Goal: Information Seeking & Learning: Find specific page/section

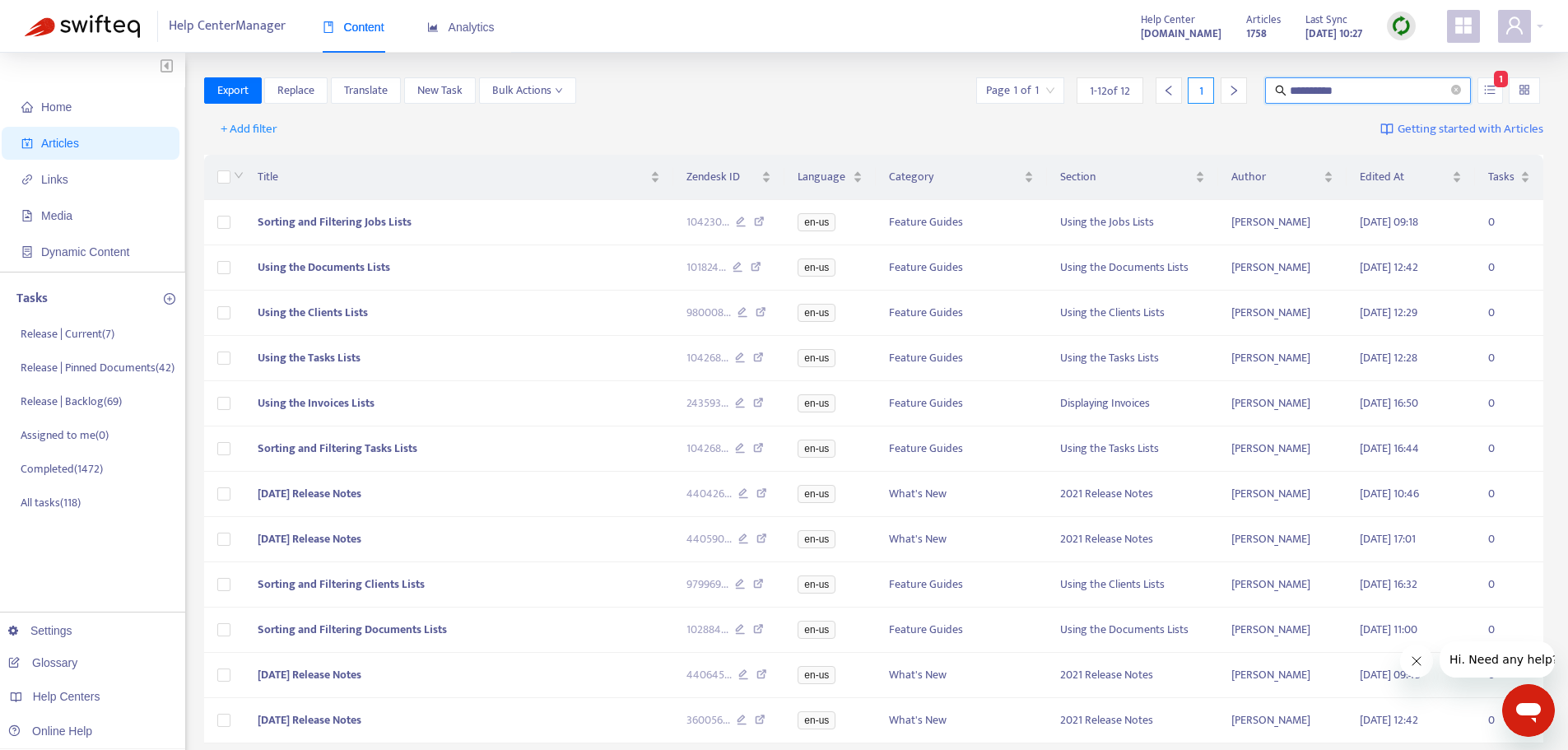
click at [1371, 83] on input "**********" at bounding box center [1369, 91] width 158 height 19
drag, startPoint x: 1416, startPoint y: 89, endPoint x: 1260, endPoint y: 98, distance: 156.3
click at [1260, 98] on div "**********" at bounding box center [1258, 90] width 570 height 26
click at [1348, 89] on input "**********" at bounding box center [1369, 91] width 158 height 19
click at [1396, 80] on span "**********" at bounding box center [1368, 90] width 206 height 26
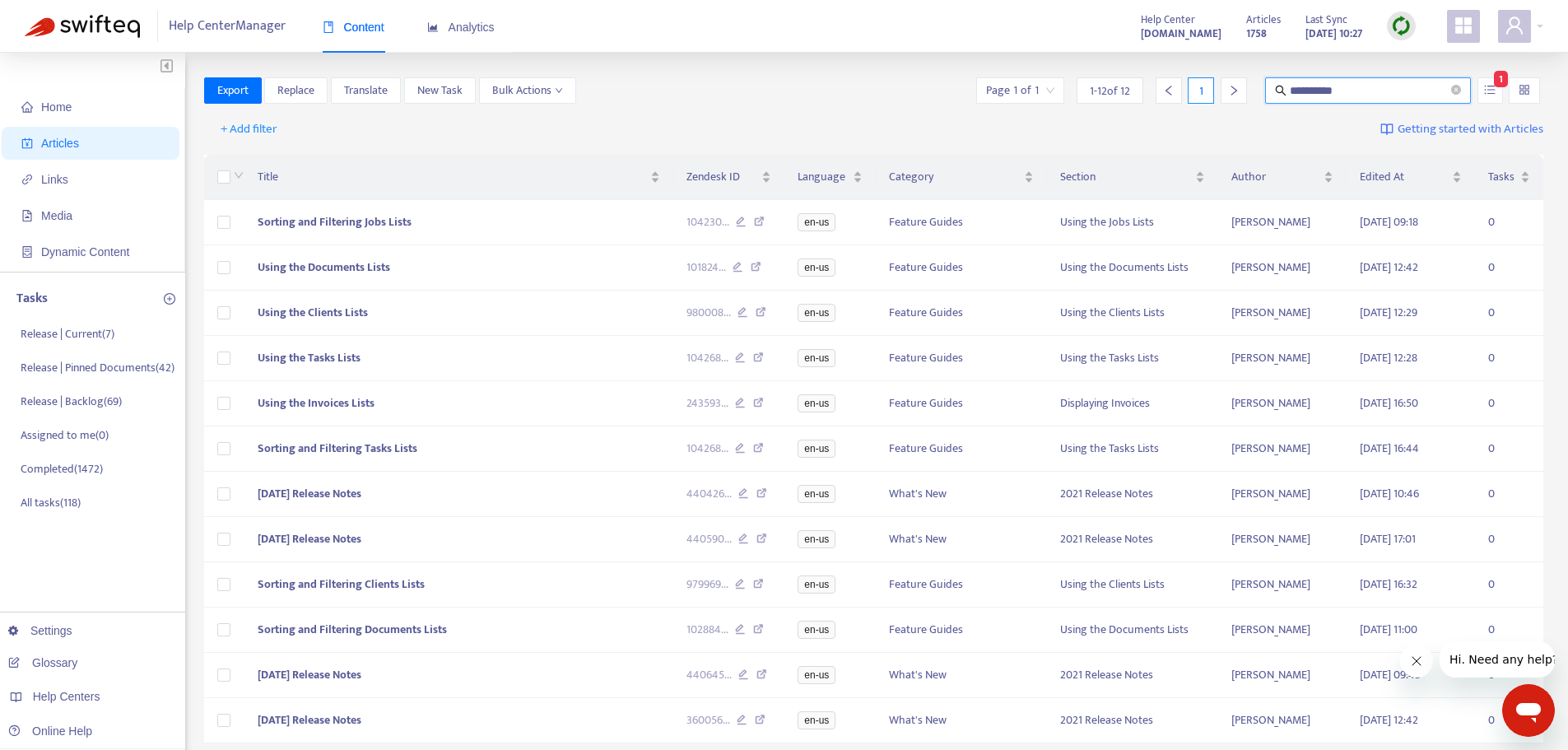
drag, startPoint x: 1385, startPoint y: 98, endPoint x: 1211, endPoint y: 93, distance: 174.1
click at [1211, 93] on div "**********" at bounding box center [1258, 90] width 570 height 26
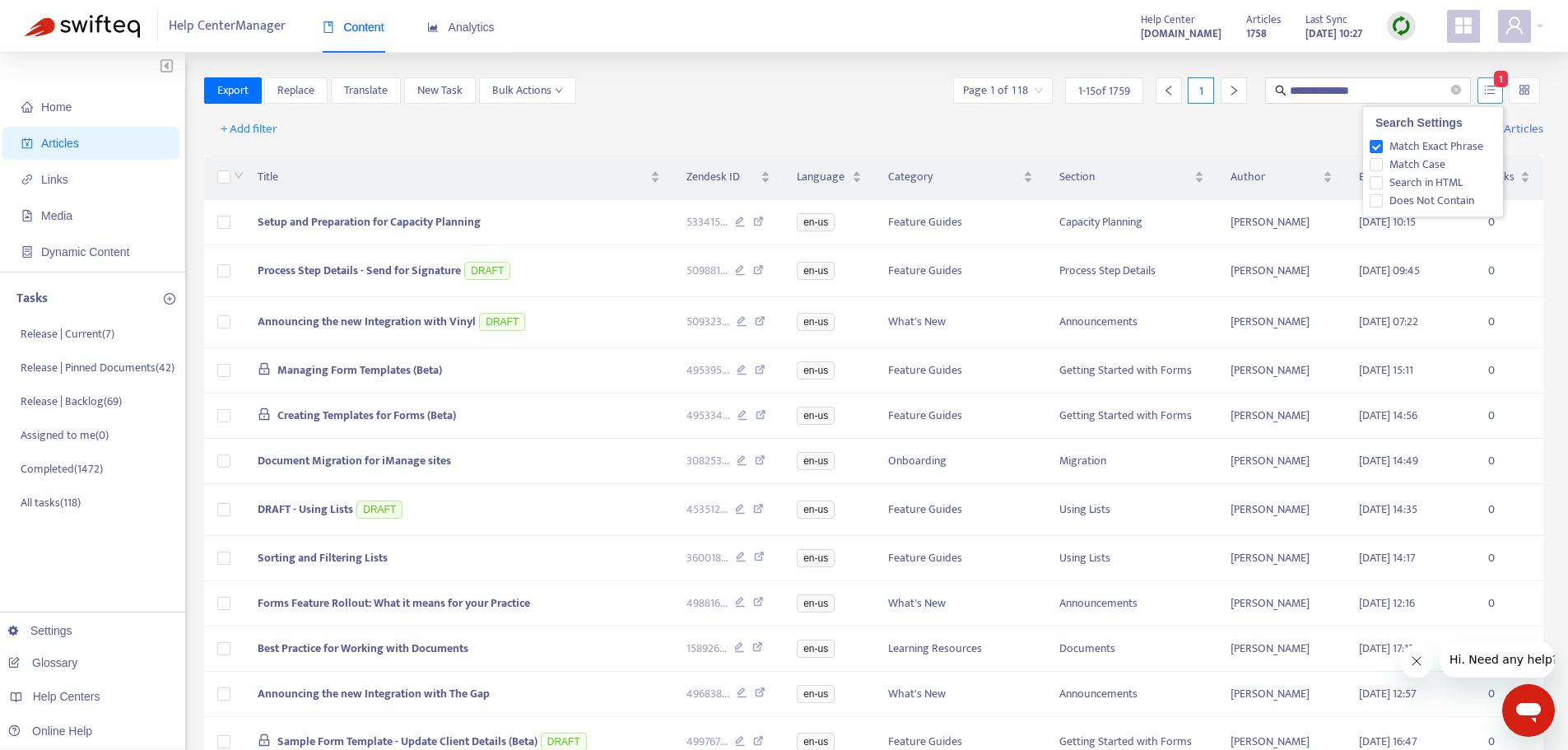
click at [1493, 98] on button "button" at bounding box center [1490, 90] width 25 height 26
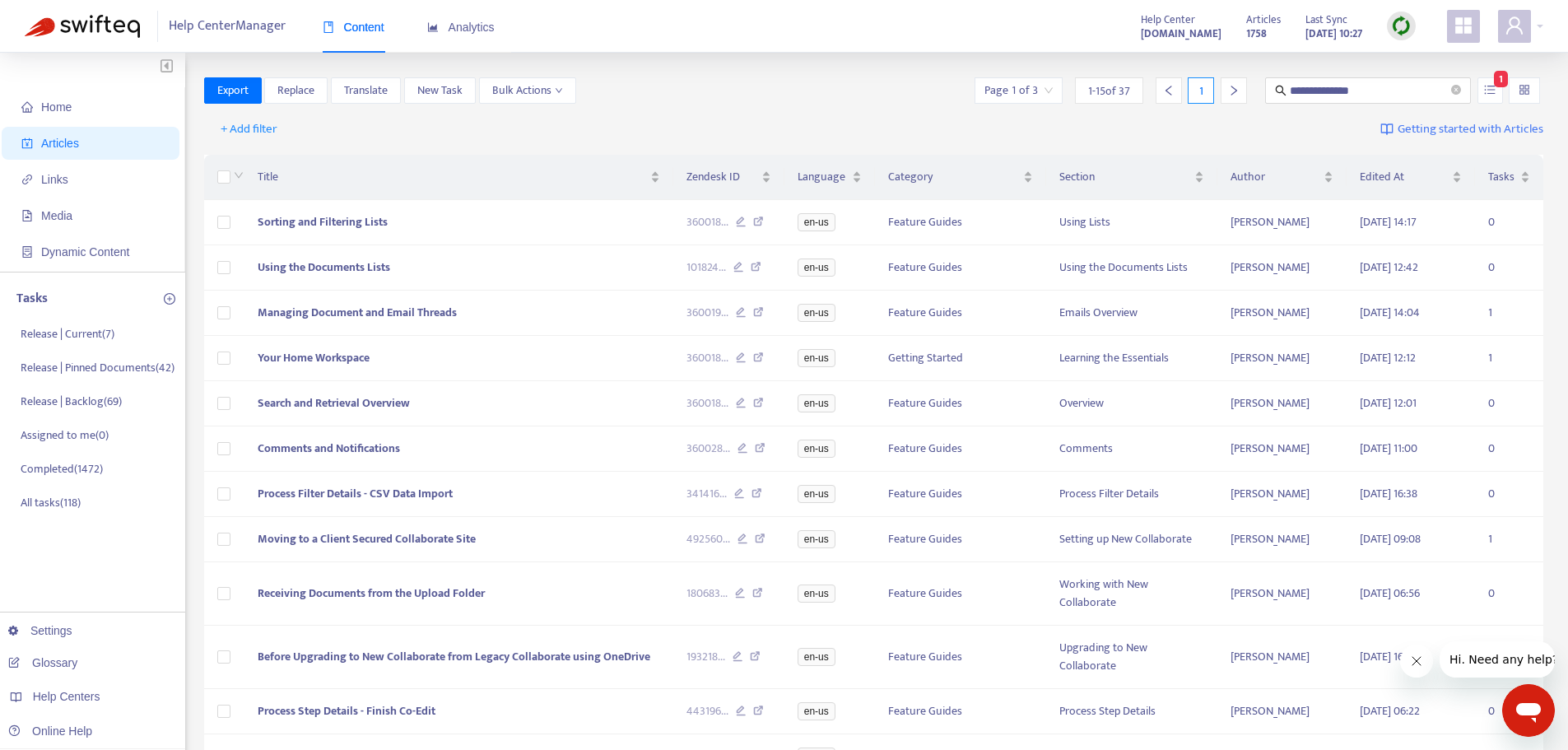
click at [847, 87] on div "**********" at bounding box center [874, 90] width 1340 height 26
click at [760, 267] on icon at bounding box center [756, 268] width 11 height 15
click at [761, 313] on icon at bounding box center [758, 314] width 11 height 15
click at [739, 270] on icon at bounding box center [738, 268] width 11 height 15
click at [742, 312] on icon at bounding box center [741, 314] width 11 height 15
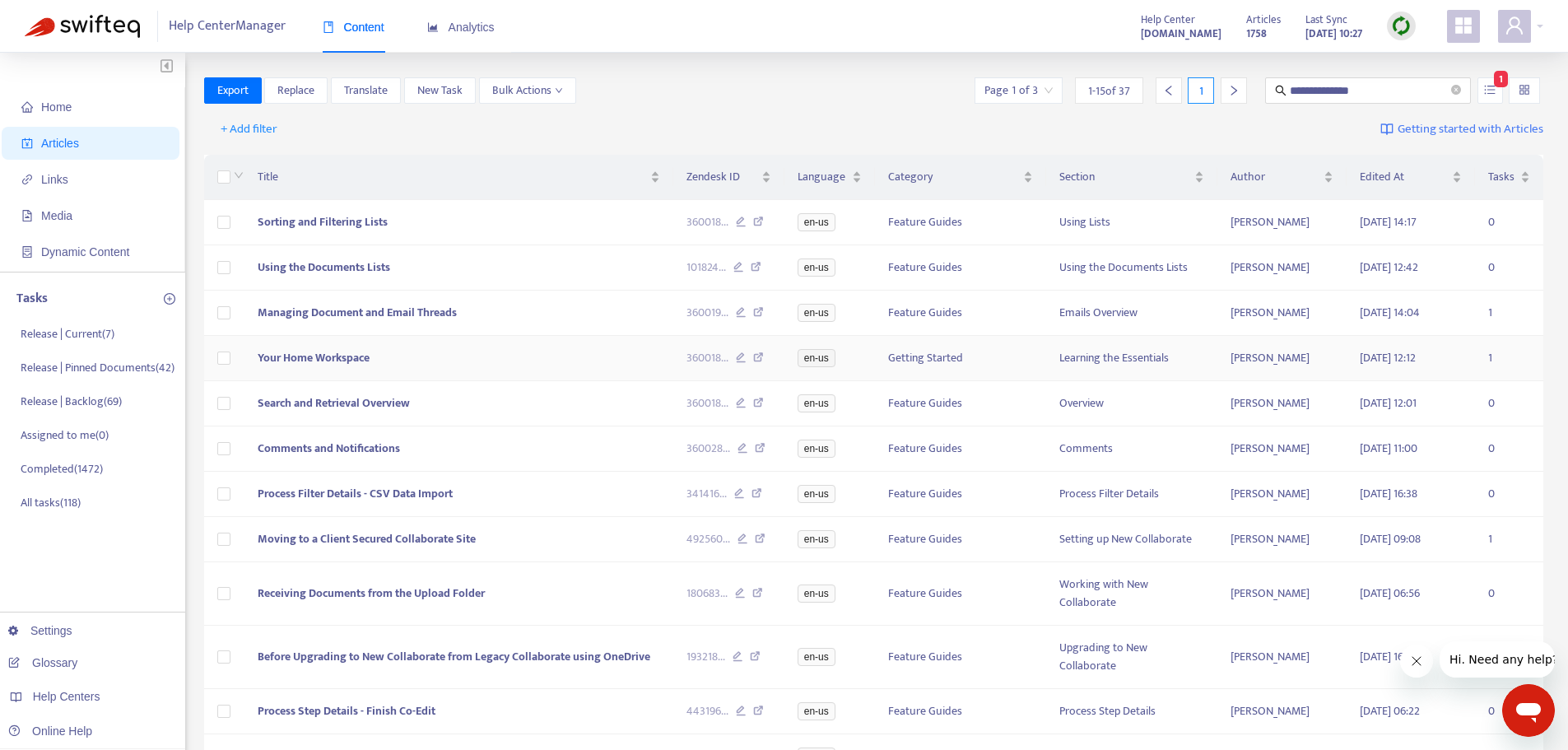
click at [743, 361] on icon at bounding box center [741, 359] width 11 height 15
click at [741, 409] on icon at bounding box center [741, 405] width 11 height 15
click at [742, 450] on icon at bounding box center [742, 450] width 11 height 15
click at [744, 497] on icon at bounding box center [739, 495] width 11 height 15
click at [740, 537] on div "492560 ..." at bounding box center [728, 539] width 85 height 19
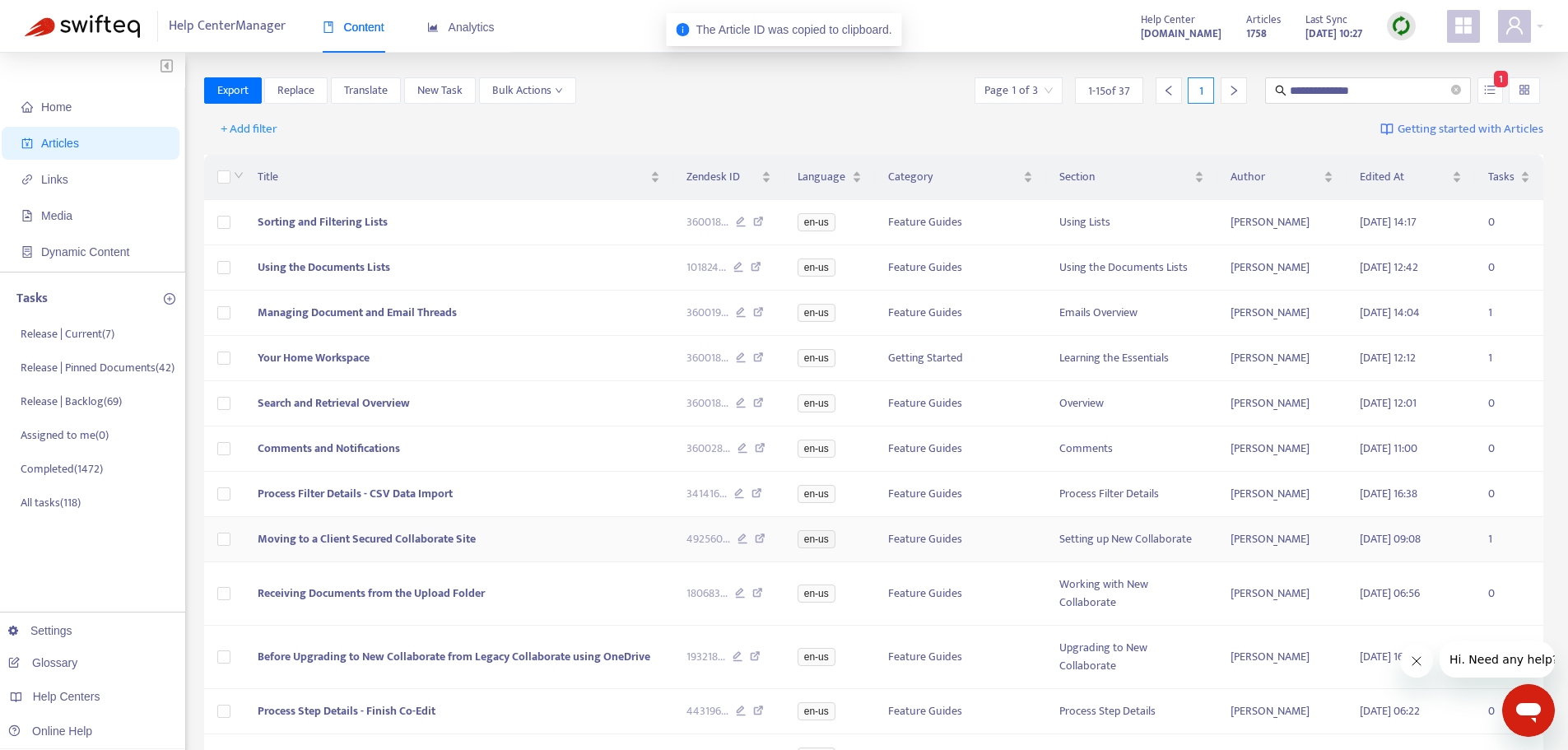
click at [740, 542] on icon at bounding box center [742, 540] width 11 height 15
click at [742, 603] on icon at bounding box center [740, 595] width 11 height 15
click at [740, 665] on icon at bounding box center [737, 658] width 11 height 15
click at [741, 718] on icon at bounding box center [741, 712] width 11 height 15
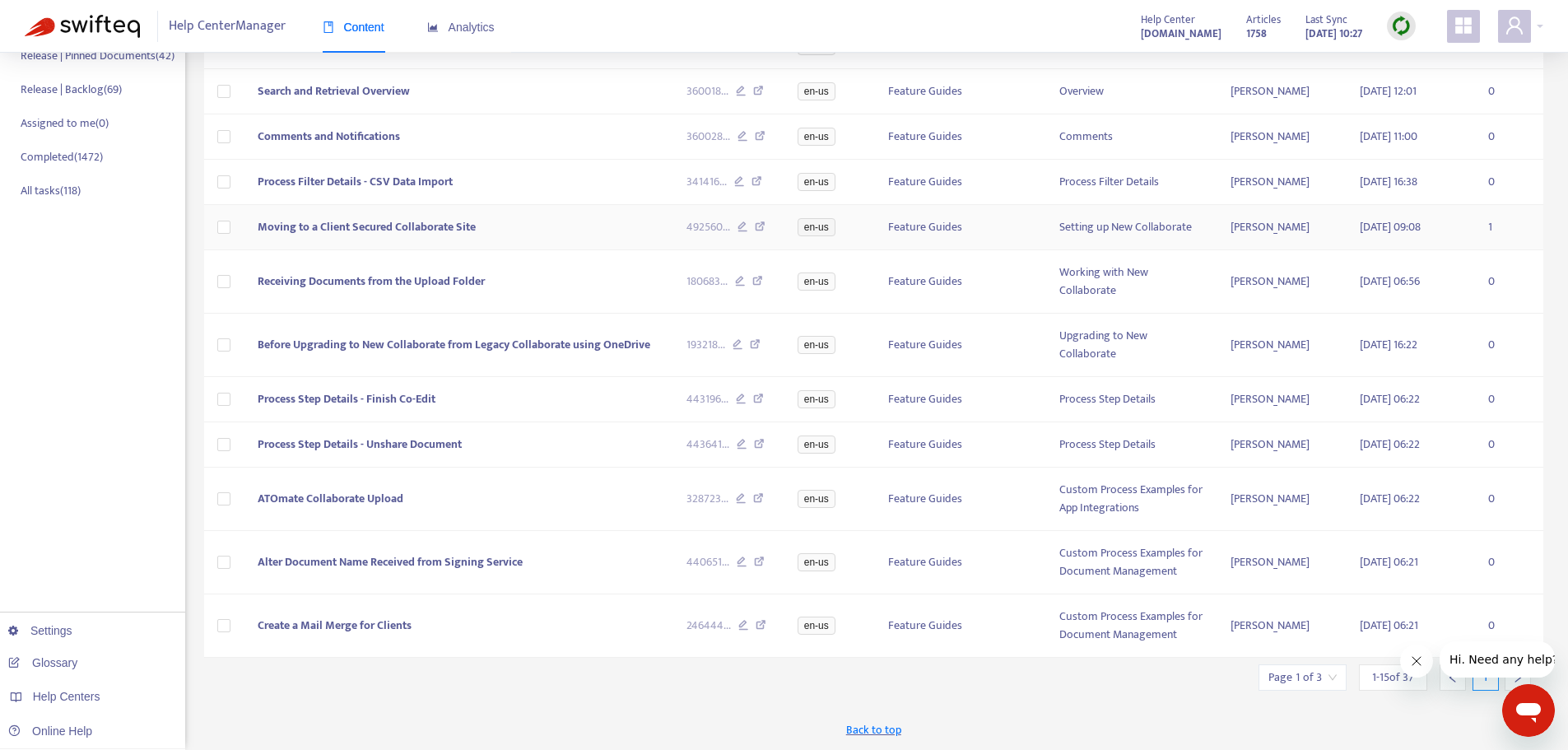
scroll to position [320, 0]
click at [742, 441] on icon at bounding box center [742, 446] width 11 height 15
click at [742, 494] on icon at bounding box center [741, 500] width 11 height 15
click at [741, 560] on icon at bounding box center [742, 564] width 11 height 15
click at [744, 624] on icon at bounding box center [743, 627] width 11 height 15
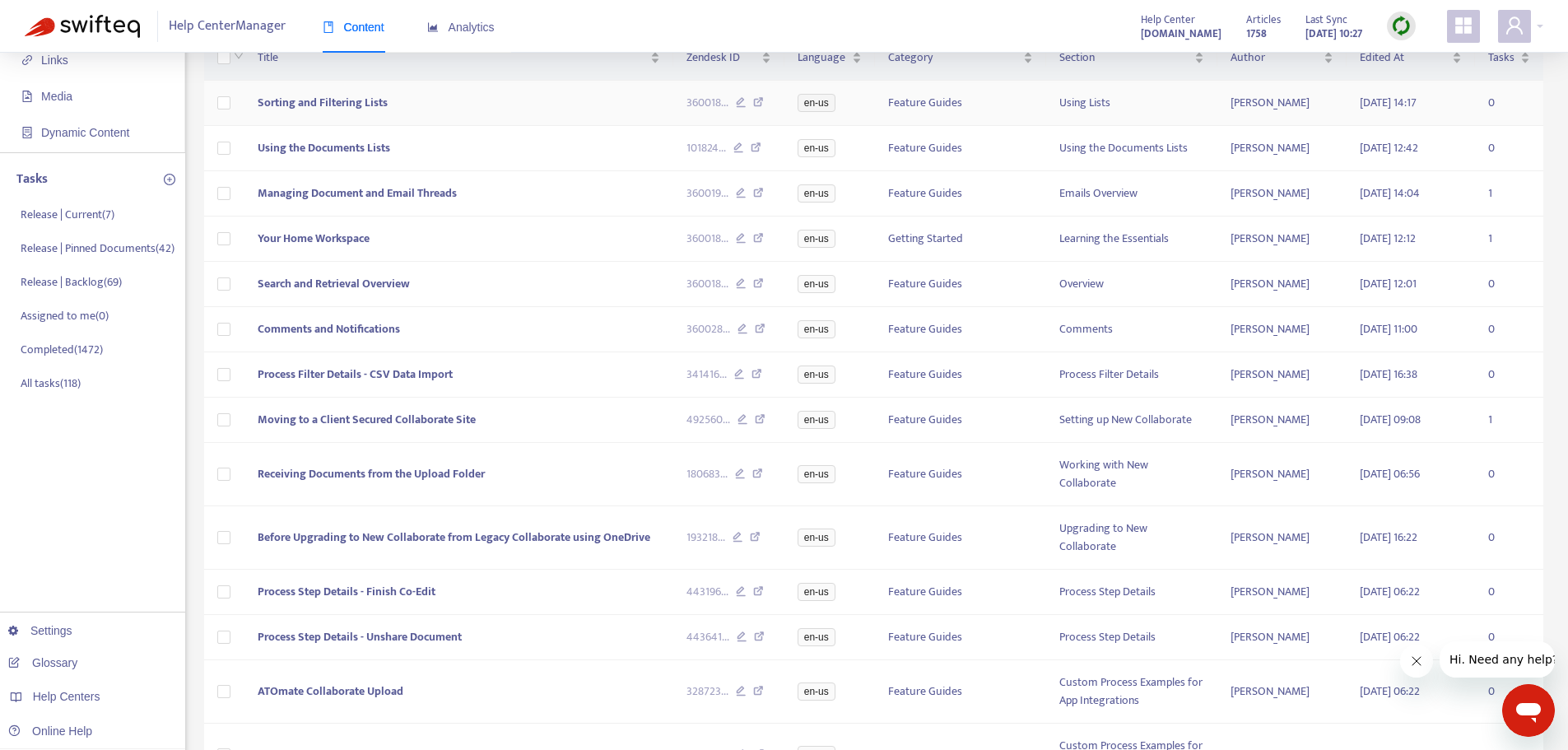
scroll to position [0, 0]
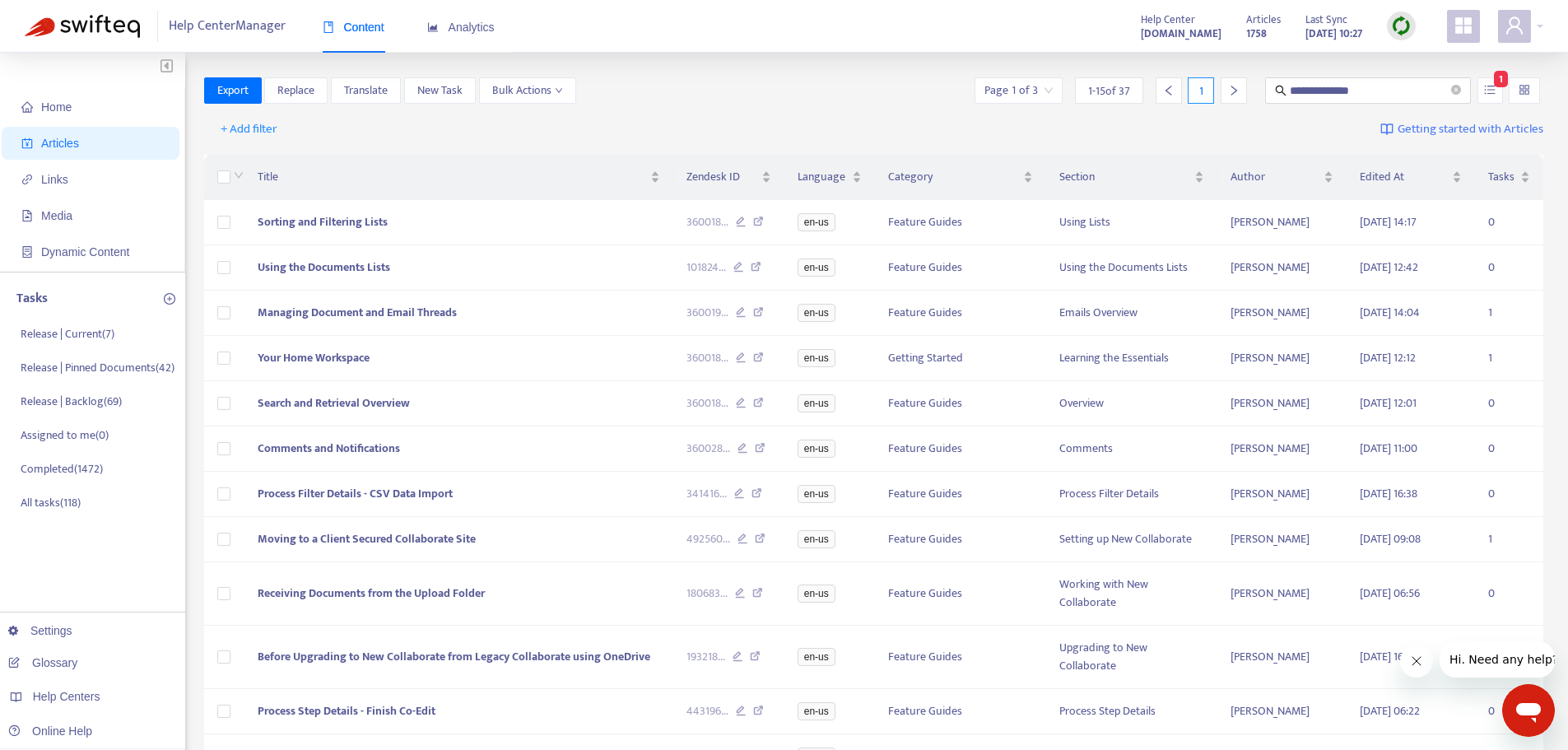
drag, startPoint x: 1368, startPoint y: 89, endPoint x: 1209, endPoint y: 103, distance: 159.6
click at [1209, 103] on div "**********" at bounding box center [874, 94] width 1340 height 33
paste input "text"
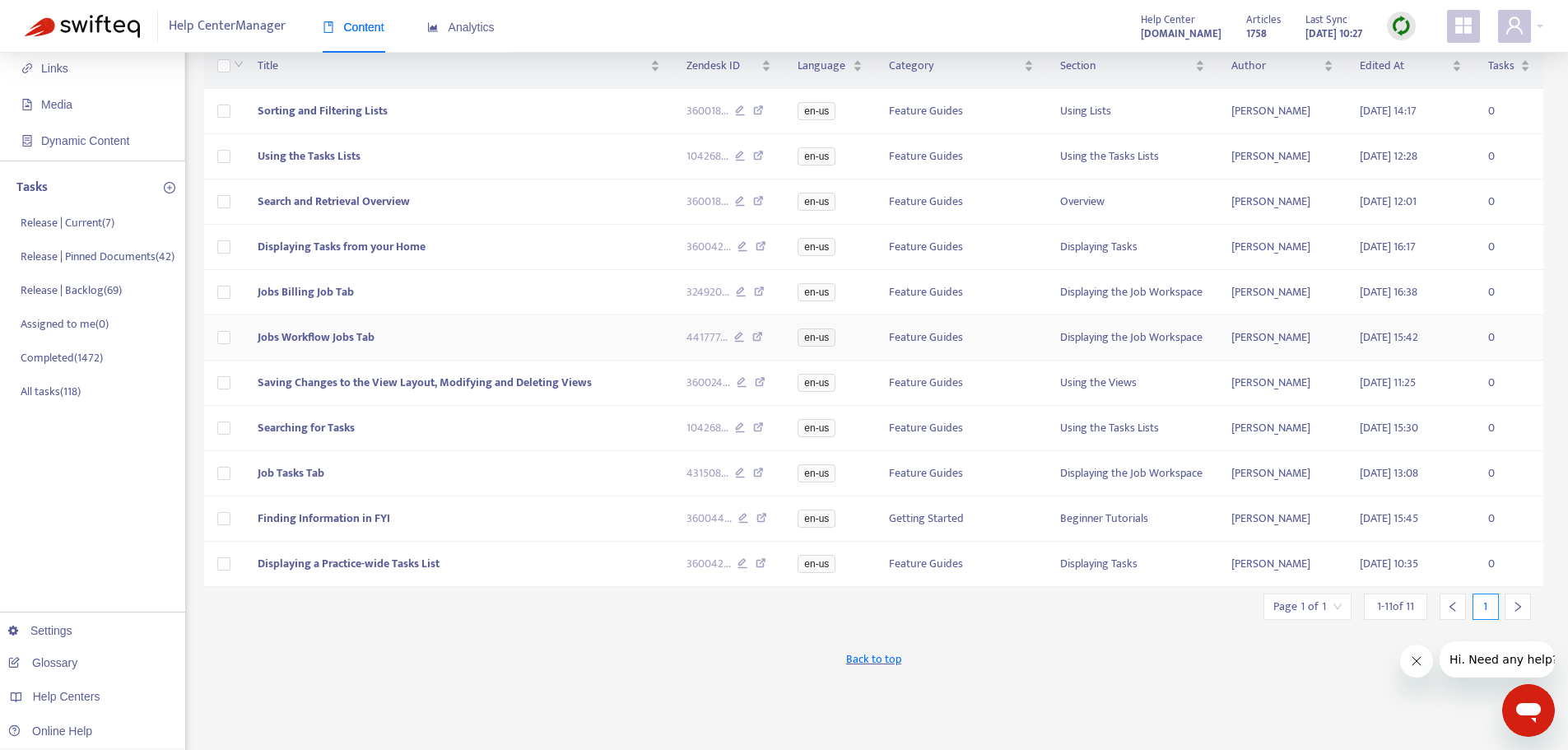
scroll to position [82, 0]
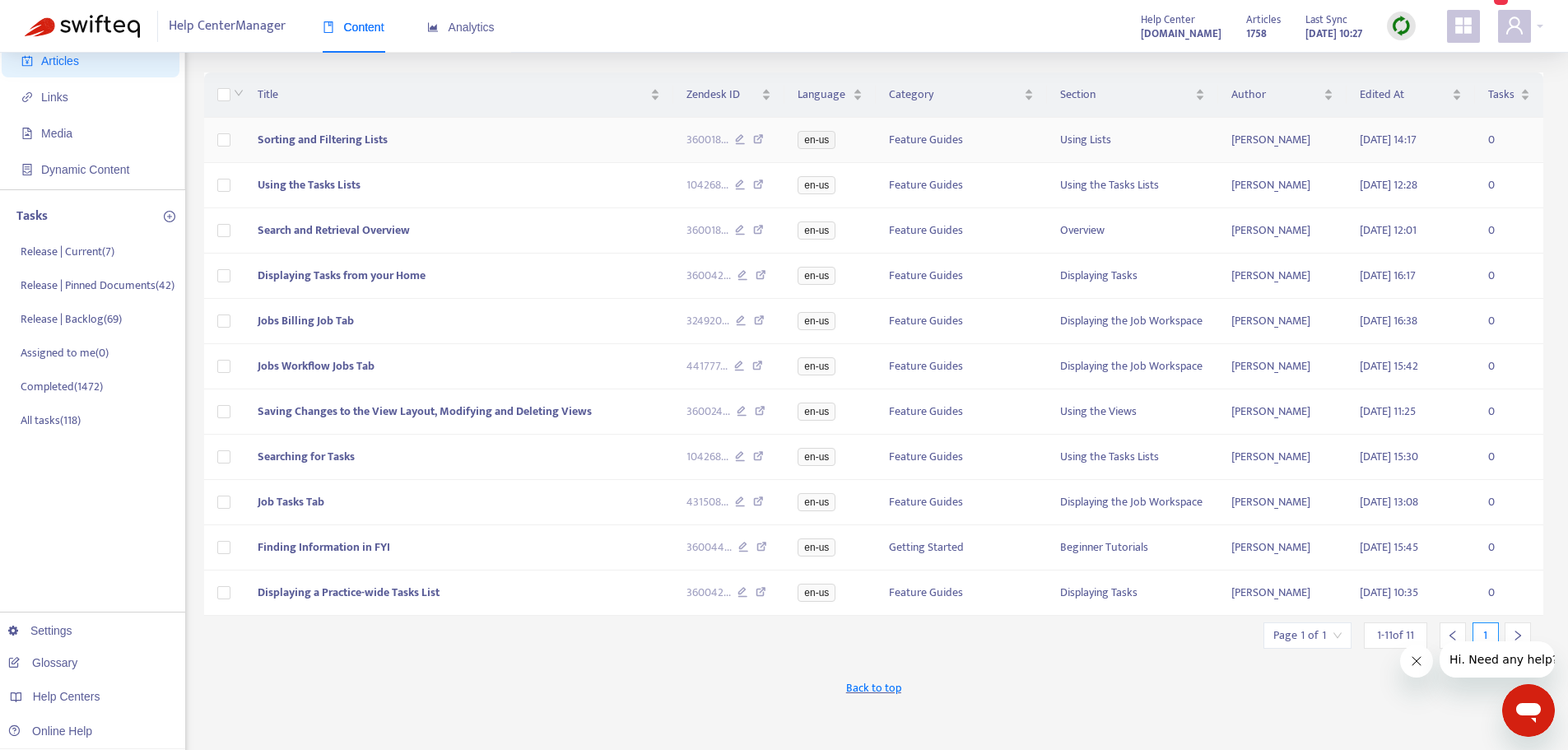
click at [739, 138] on icon at bounding box center [740, 141] width 11 height 15
click at [742, 186] on icon at bounding box center [740, 186] width 11 height 15
click at [741, 230] on icon at bounding box center [740, 231] width 11 height 15
click at [743, 277] on icon at bounding box center [742, 277] width 11 height 15
click at [740, 326] on icon at bounding box center [741, 322] width 11 height 15
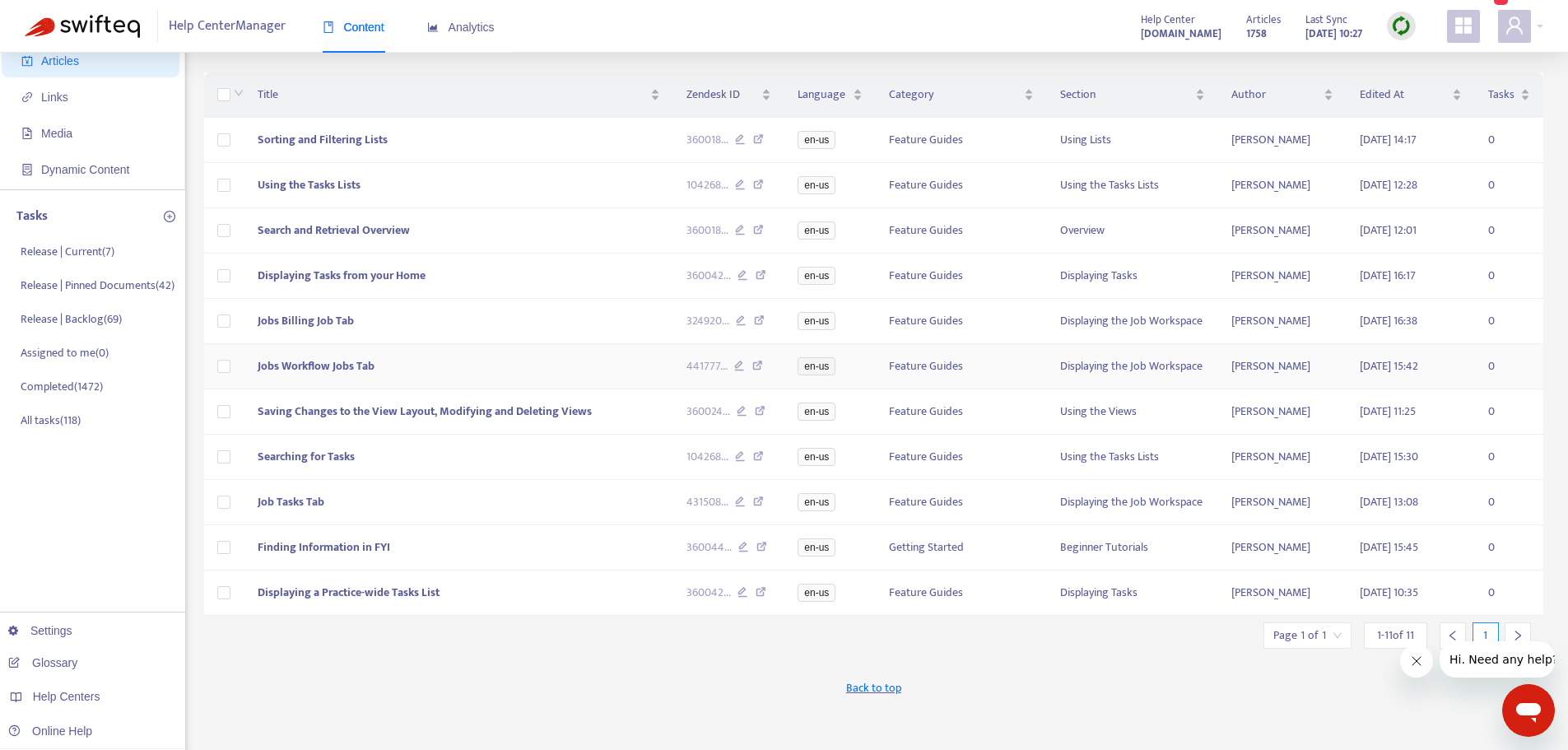
click at [738, 373] on icon at bounding box center [739, 368] width 11 height 15
click at [739, 414] on icon at bounding box center [742, 413] width 11 height 15
click at [742, 462] on icon at bounding box center [740, 458] width 11 height 15
click at [741, 504] on icon at bounding box center [740, 503] width 11 height 15
click at [747, 557] on icon at bounding box center [743, 548] width 11 height 15
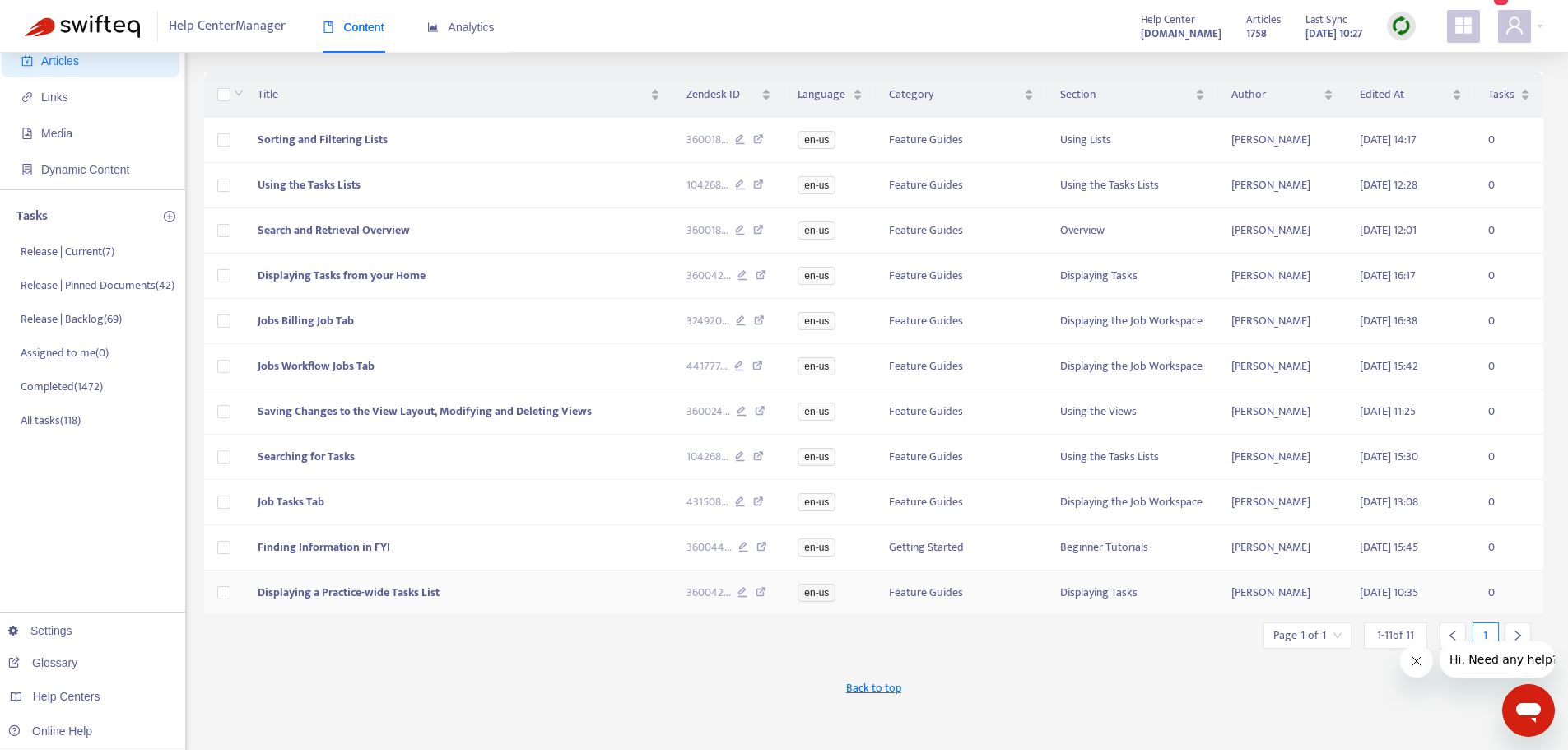
click at [747, 596] on icon at bounding box center [742, 594] width 11 height 15
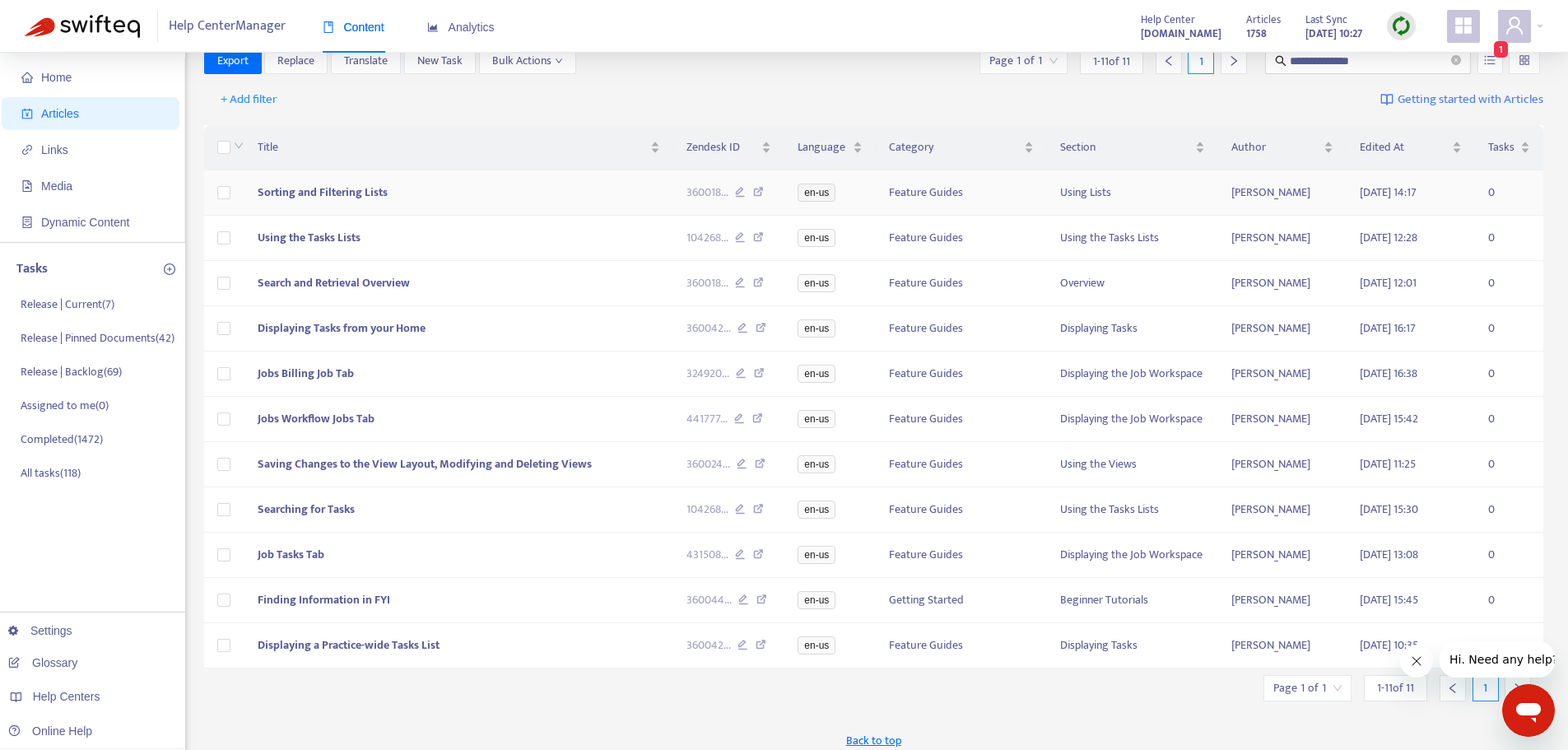
scroll to position [0, 0]
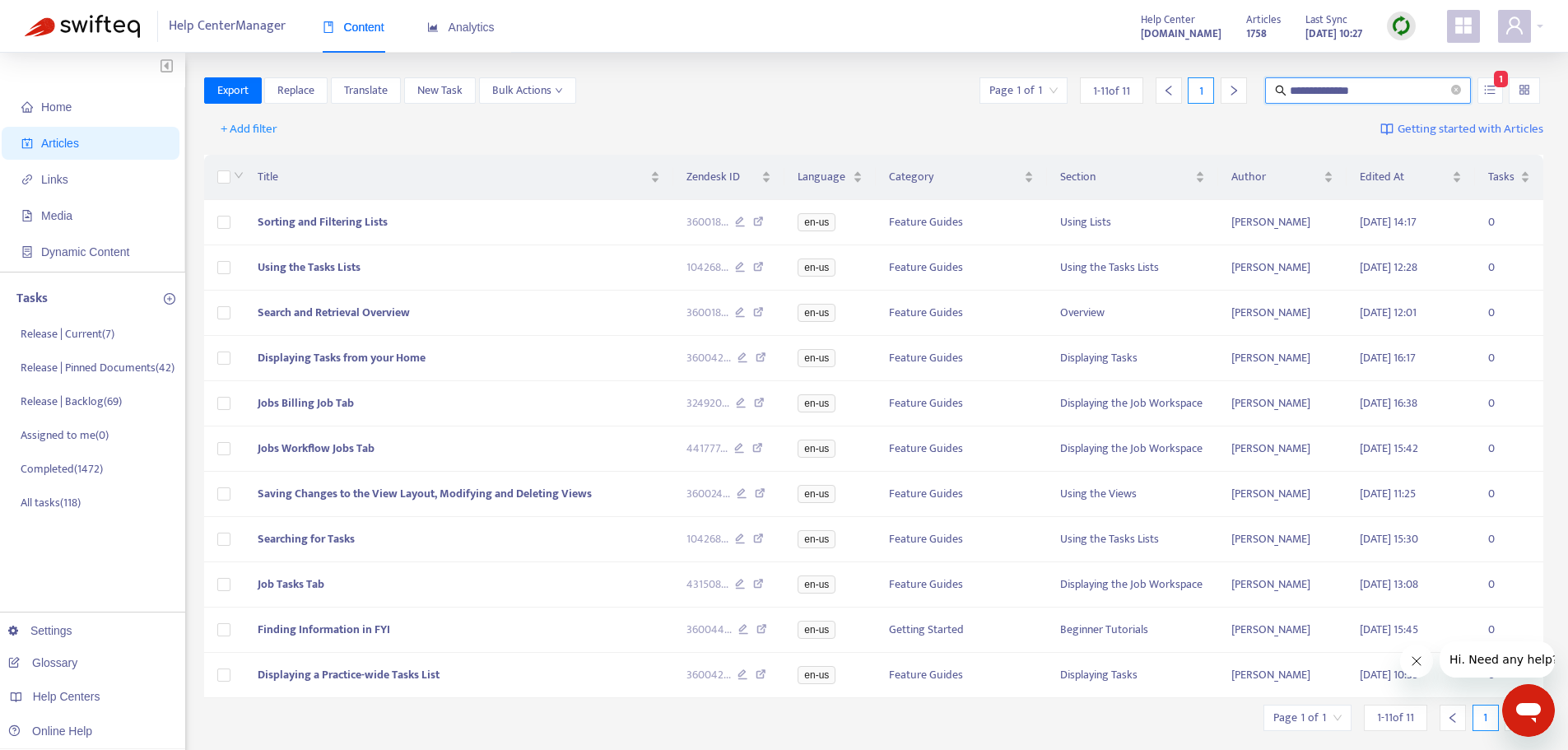
drag, startPoint x: 1383, startPoint y: 99, endPoint x: 1208, endPoint y: 97, distance: 175.0
click at [1208, 97] on div "**********" at bounding box center [1260, 90] width 568 height 26
paste input "text"
type input "**********"
click at [785, 80] on div "**********" at bounding box center [874, 90] width 1340 height 26
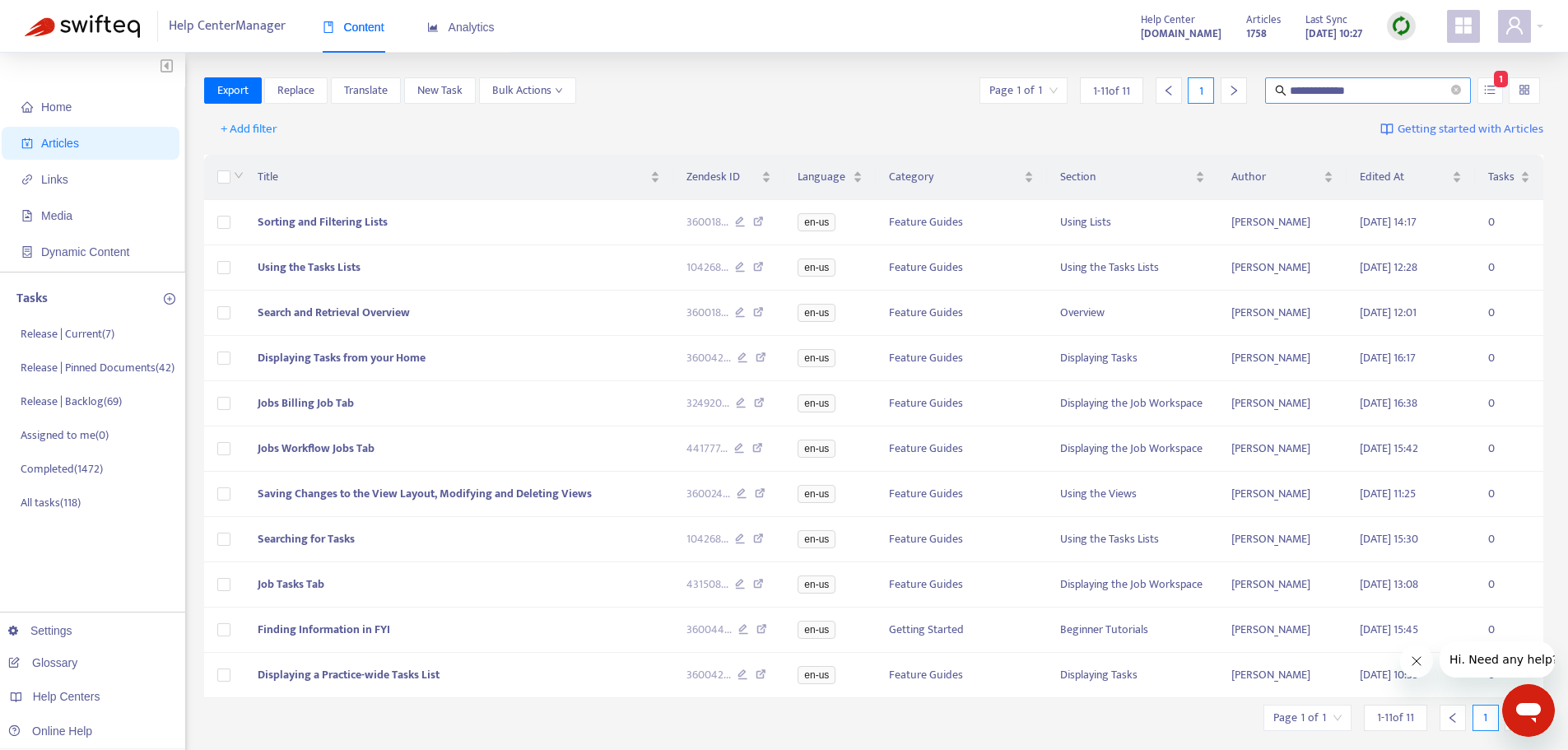
click at [1366, 87] on input "**********" at bounding box center [1369, 91] width 158 height 19
click at [1387, 89] on input "**********" at bounding box center [1369, 91] width 158 height 19
click at [1339, 80] on span "**********" at bounding box center [1368, 90] width 206 height 26
paste input "**********"
type input "**********"
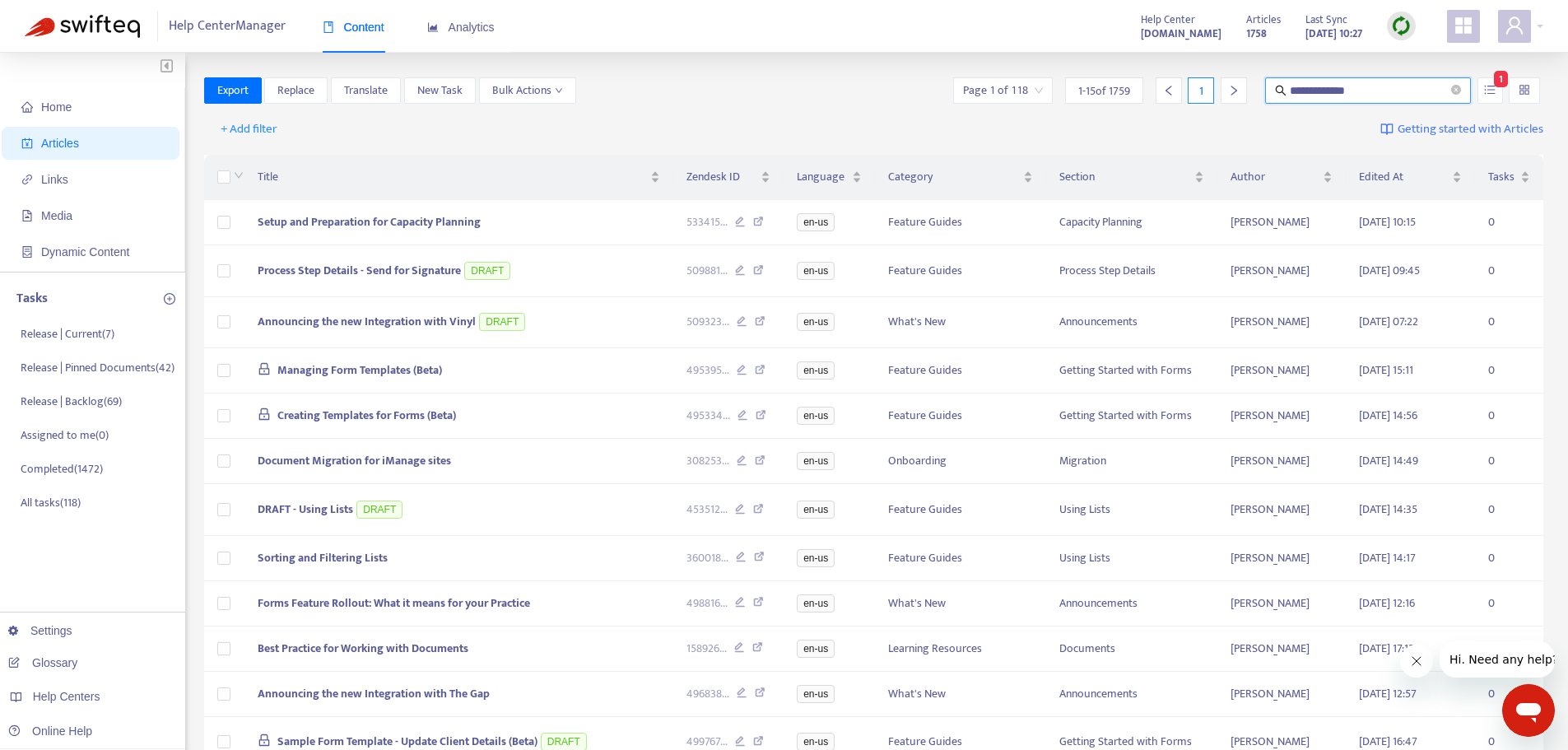
drag, startPoint x: 1407, startPoint y: 96, endPoint x: 1218, endPoint y: 92, distance: 189.0
click at [1218, 92] on div "**********" at bounding box center [1246, 90] width 594 height 26
paste input "**********"
type input "**********"
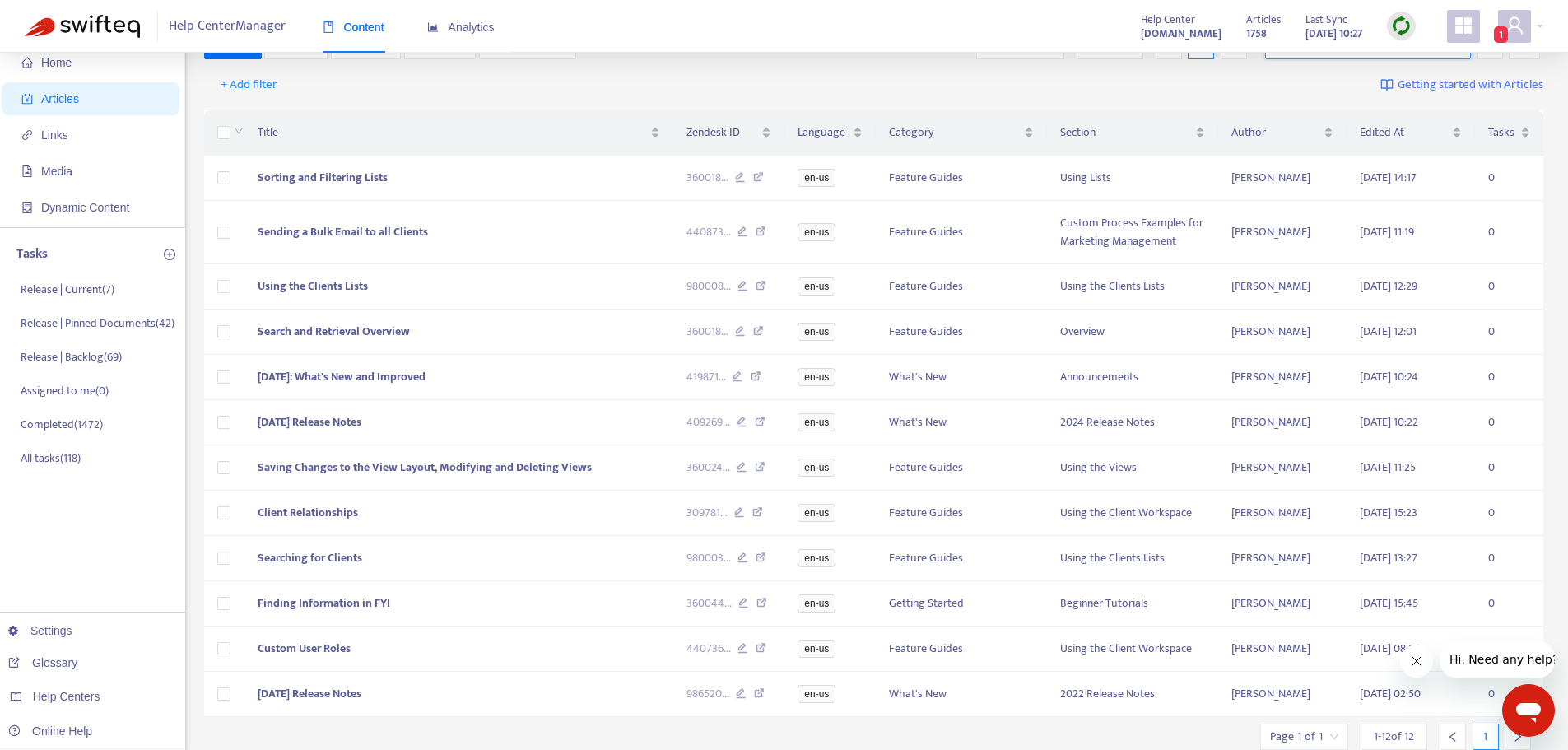
scroll to position [82, 0]
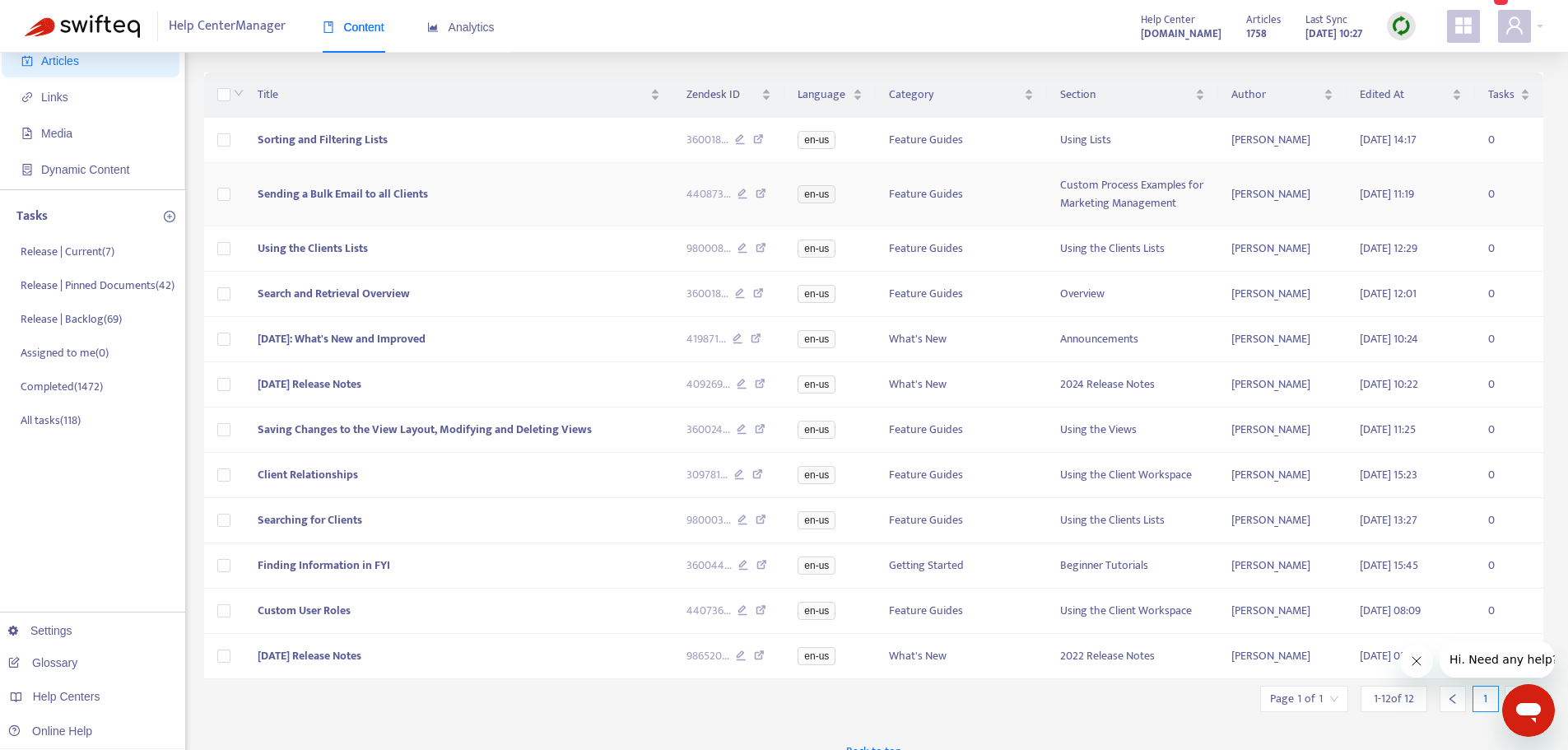
click at [741, 195] on icon at bounding box center [742, 195] width 11 height 15
click at [744, 252] on icon at bounding box center [742, 250] width 11 height 15
click at [745, 294] on icon at bounding box center [740, 295] width 11 height 15
click at [741, 340] on icon at bounding box center [737, 340] width 11 height 15
click at [738, 388] on icon at bounding box center [742, 385] width 11 height 15
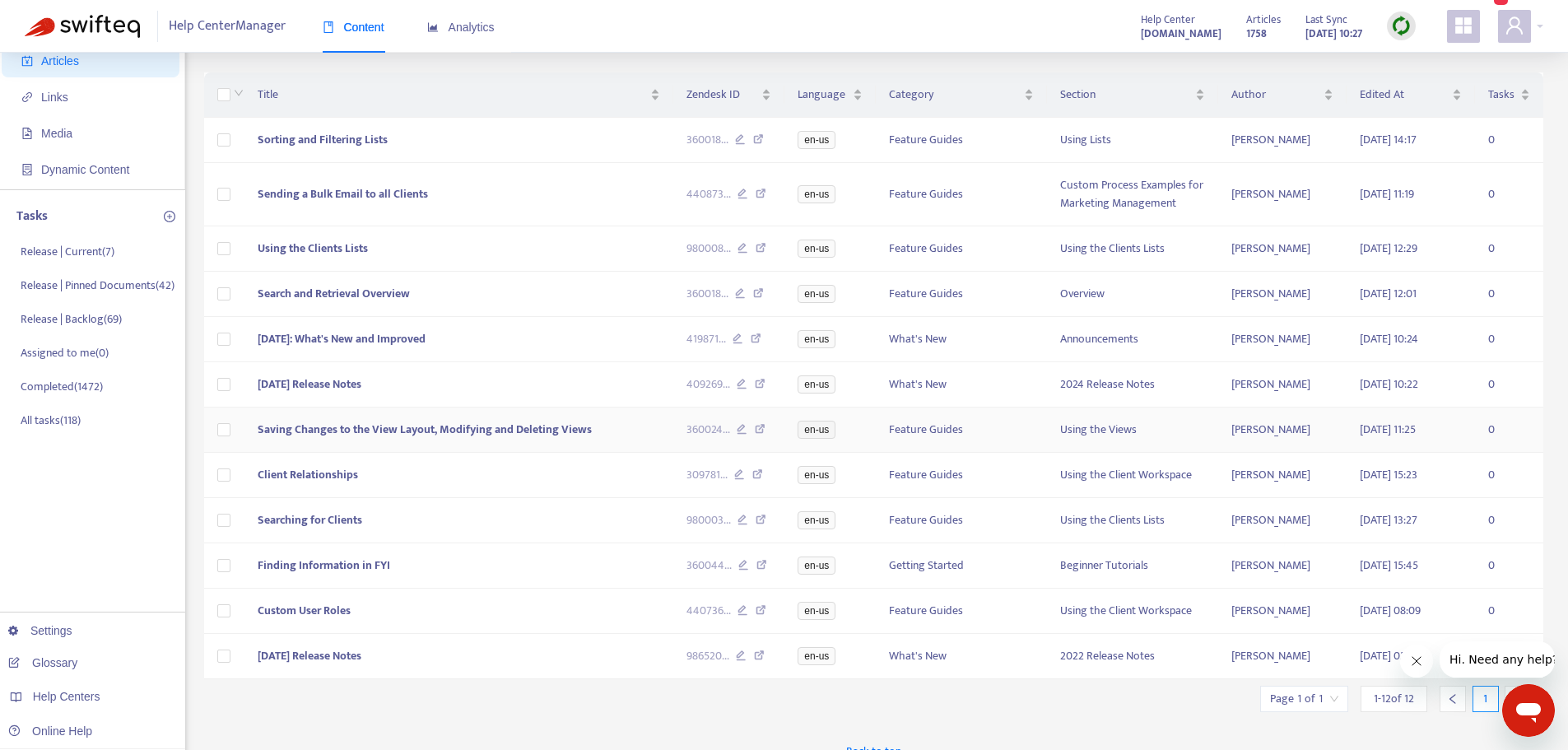
click at [742, 433] on icon at bounding box center [742, 431] width 11 height 15
click at [740, 477] on icon at bounding box center [739, 476] width 11 height 15
click at [742, 524] on icon at bounding box center [742, 522] width 11 height 15
click at [743, 574] on icon at bounding box center [743, 567] width 11 height 15
click at [742, 614] on icon at bounding box center [742, 612] width 11 height 15
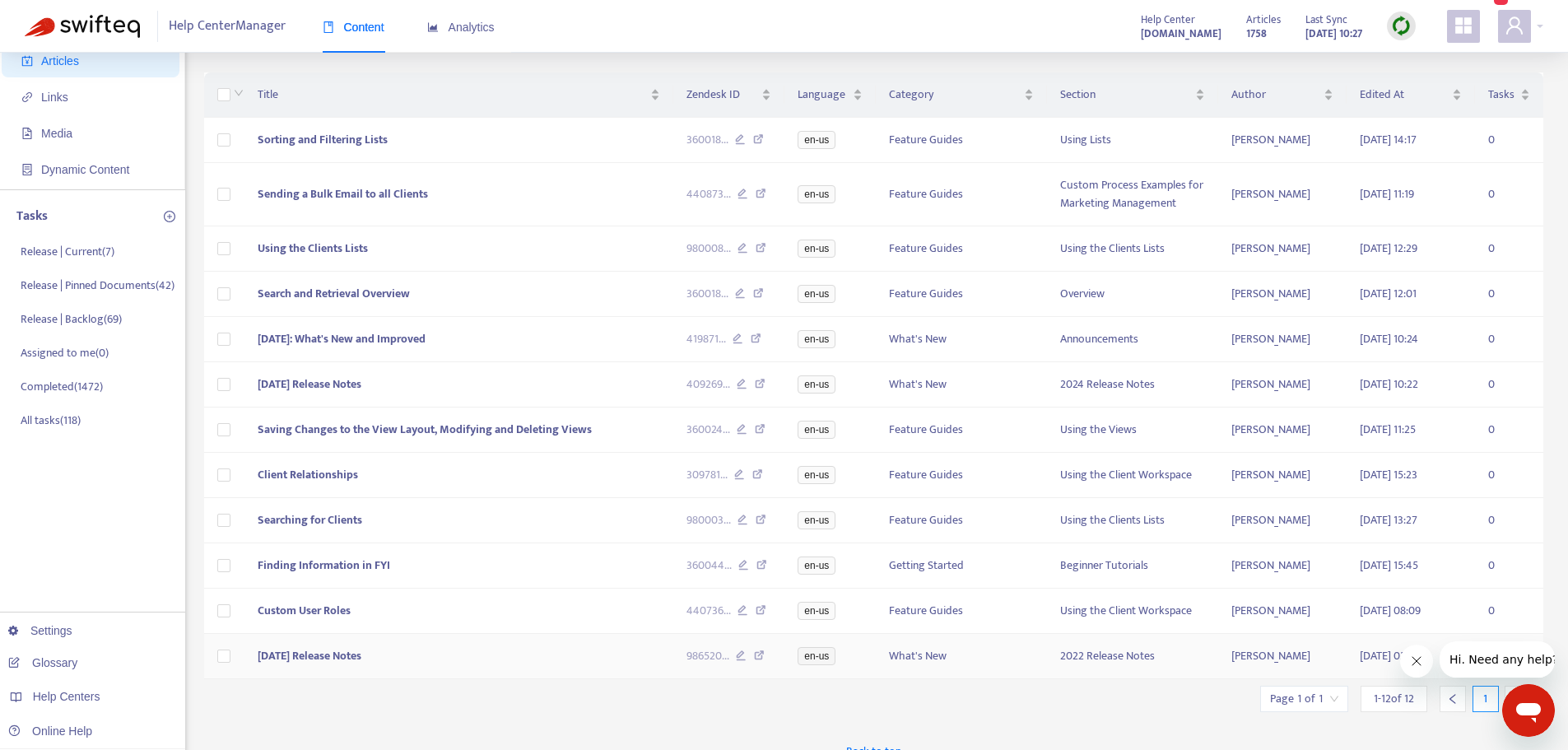
click at [745, 664] on icon at bounding box center [741, 657] width 11 height 15
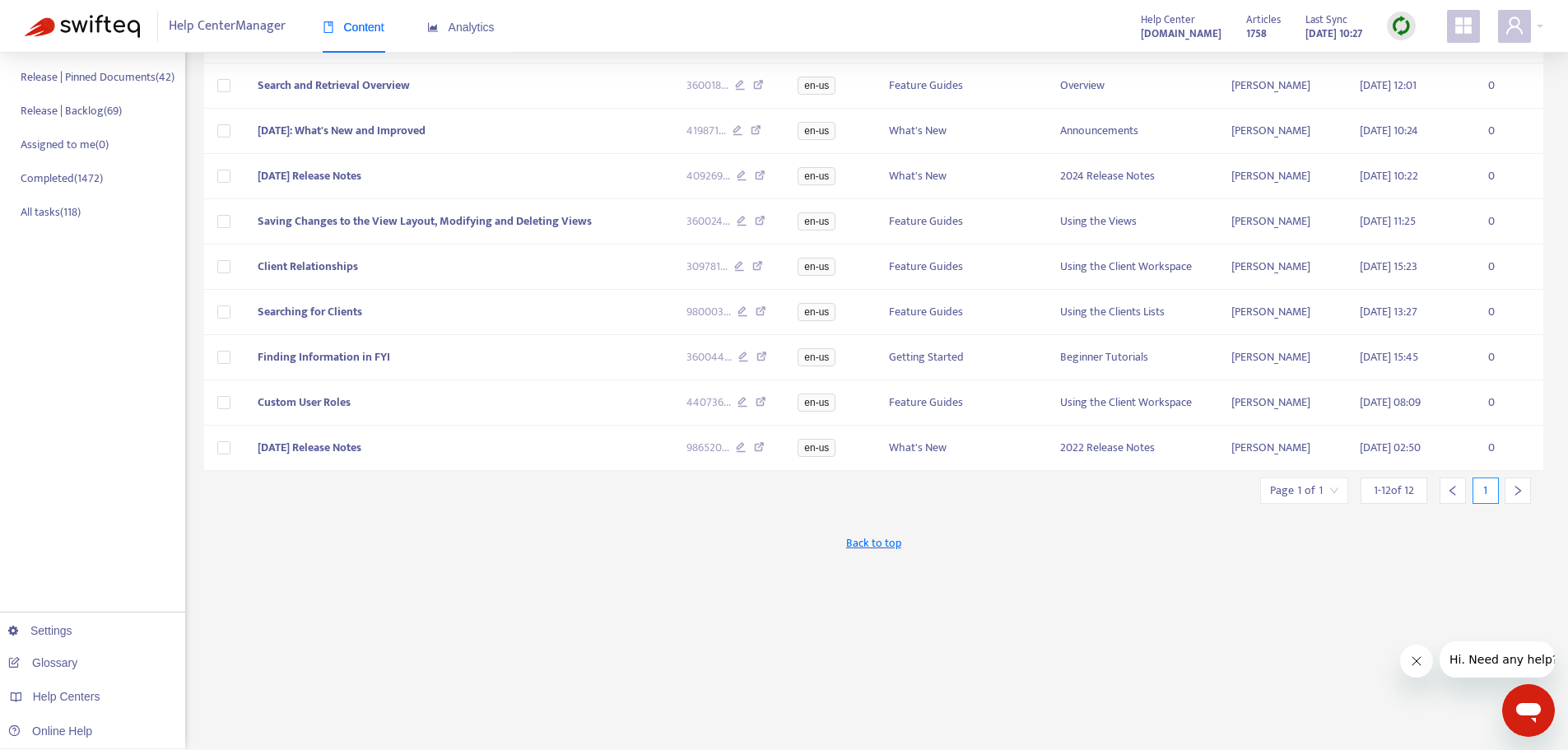
click at [1511, 499] on div at bounding box center [1517, 491] width 26 height 26
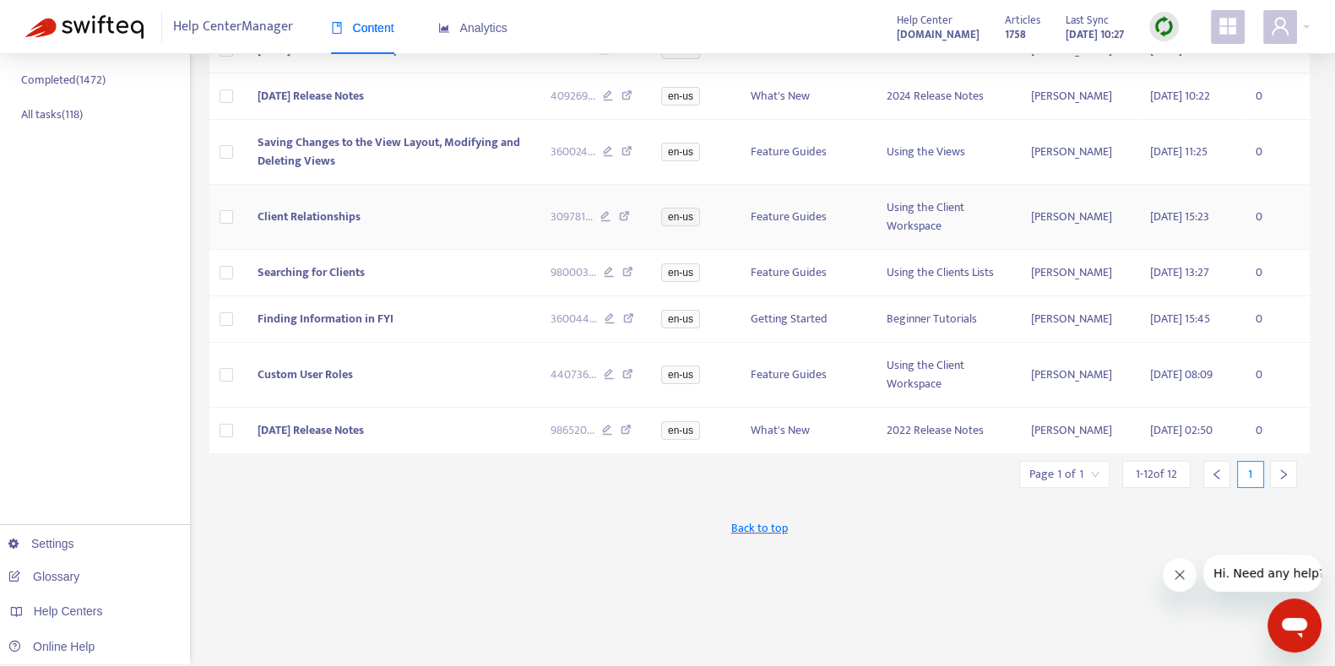
scroll to position [411, 0]
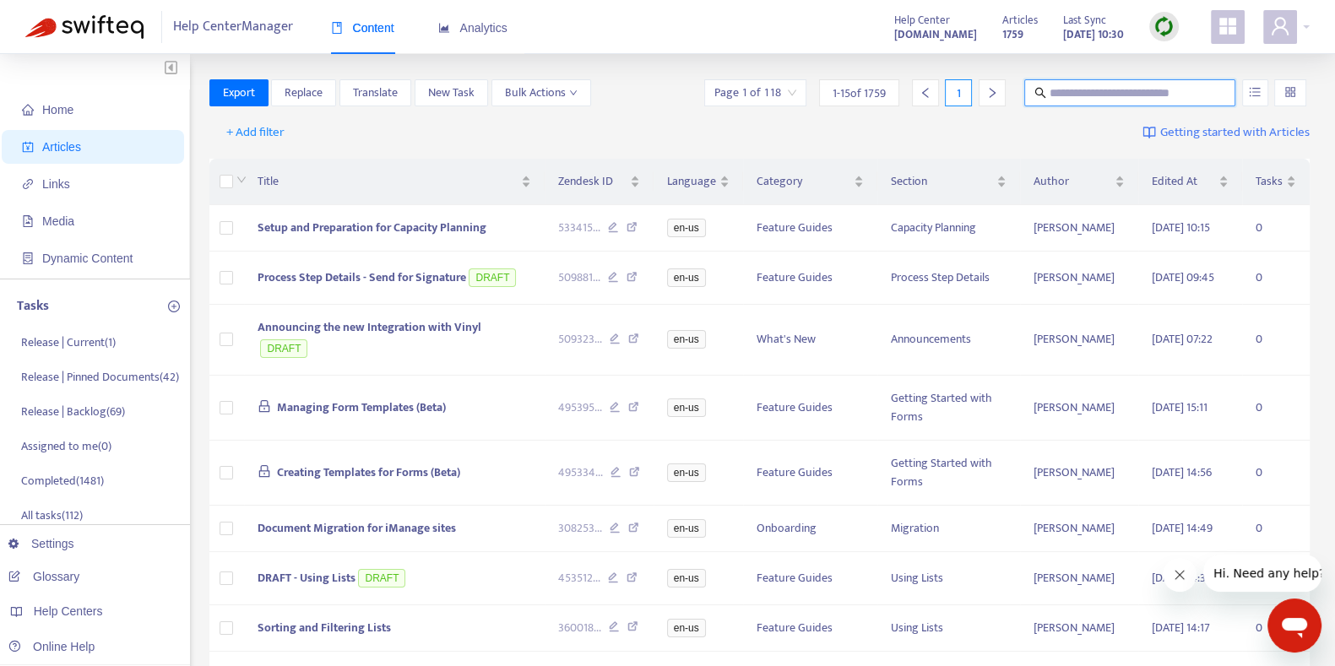
click at [1131, 97] on input "text" at bounding box center [1130, 93] width 162 height 19
paste input "**********"
type input "**********"
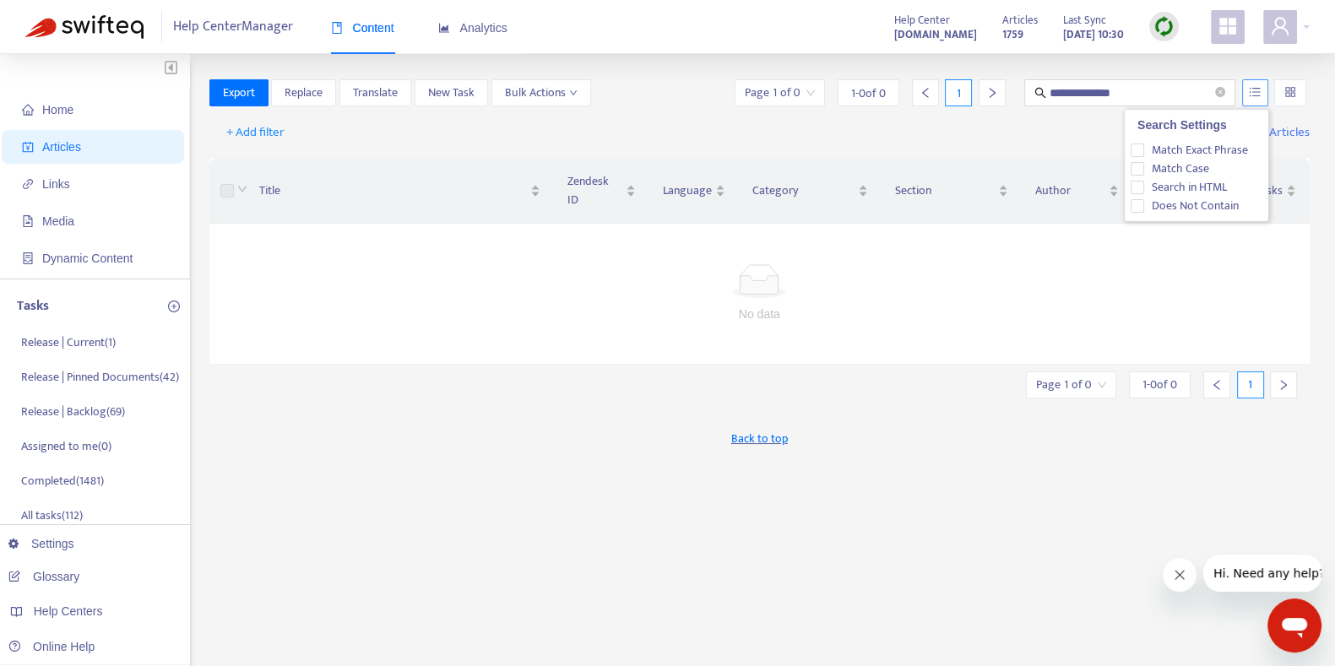
click at [1260, 87] on icon "unordered-list" at bounding box center [1254, 91] width 11 height 9
click at [1151, 192] on span "Search in HTML" at bounding box center [1188, 187] width 89 height 19
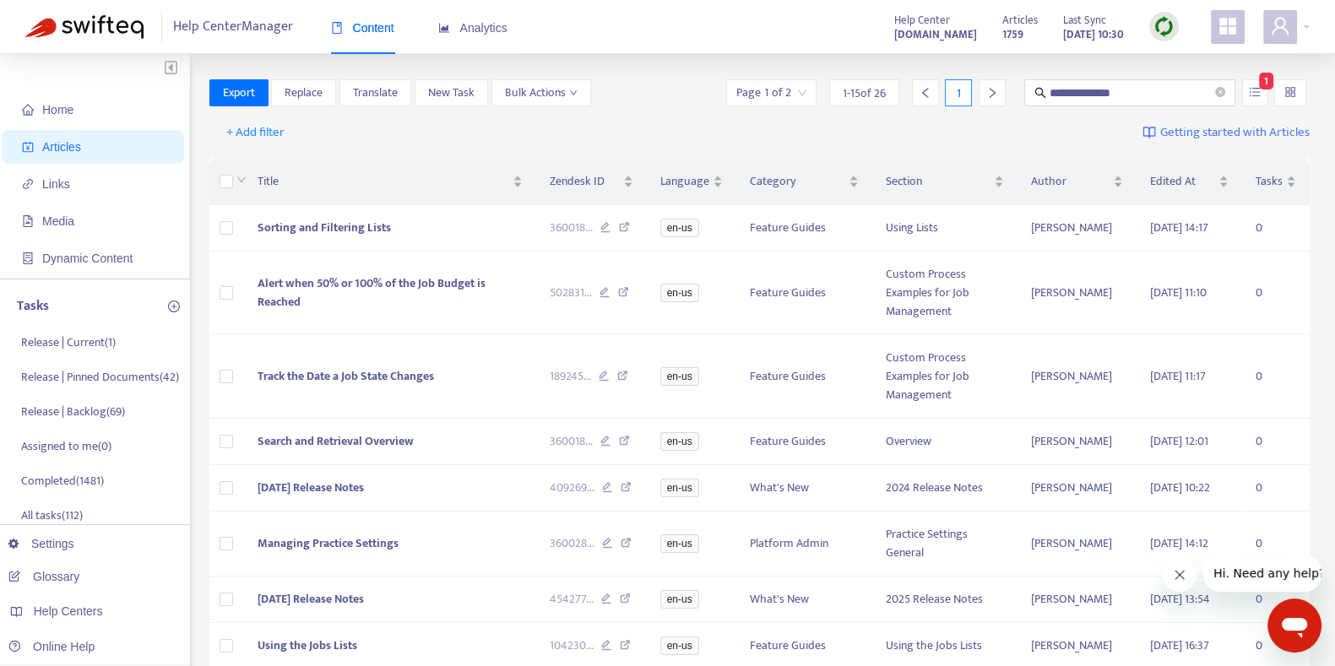
click at [653, 80] on div "**********" at bounding box center [759, 92] width 1101 height 27
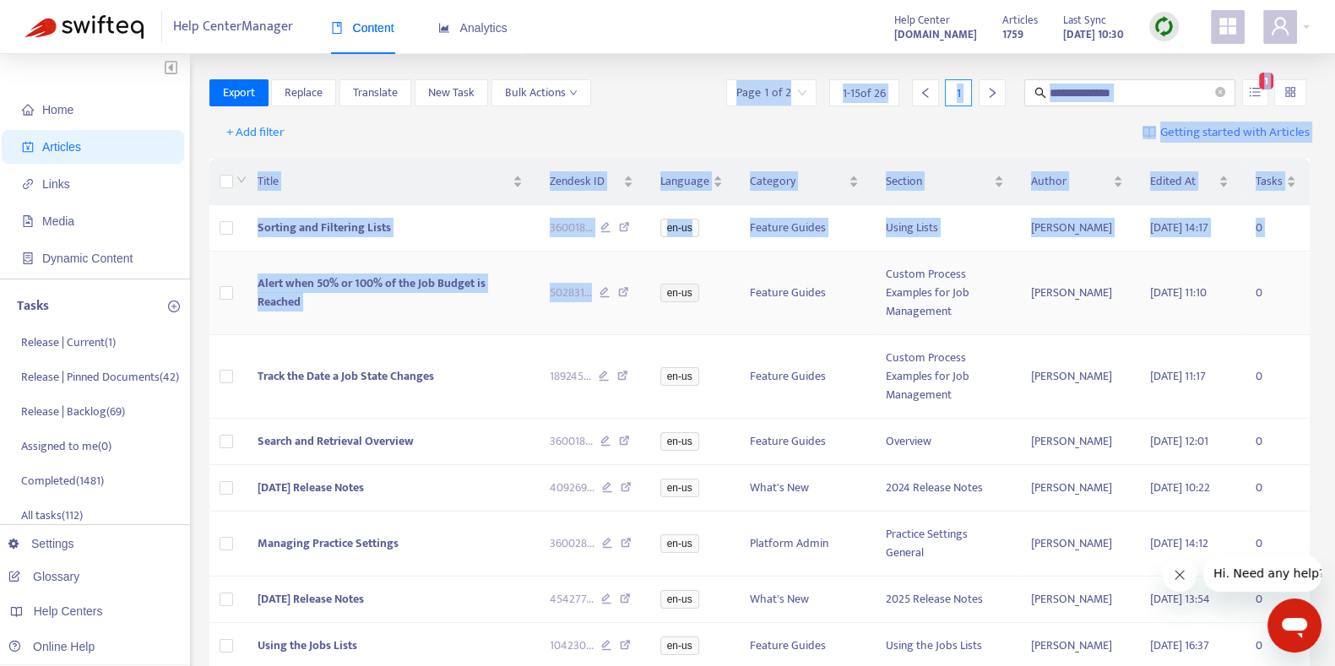
click at [610, 302] on icon at bounding box center [604, 294] width 11 height 15
click at [612, 126] on div "+ Add filter Getting started with Articles" at bounding box center [759, 133] width 1101 height 40
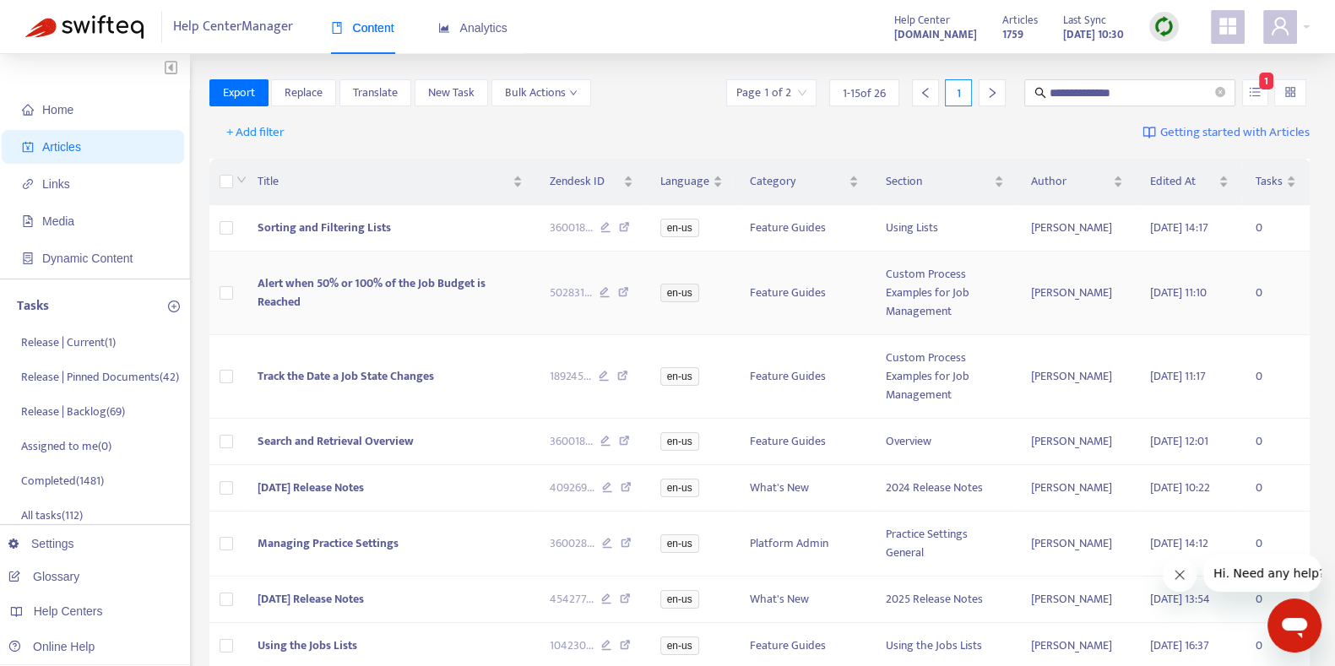
click at [610, 302] on icon at bounding box center [604, 294] width 11 height 15
click at [609, 386] on icon at bounding box center [604, 378] width 11 height 15
click at [611, 451] on icon at bounding box center [605, 443] width 11 height 15
click at [613, 553] on icon at bounding box center [607, 545] width 11 height 15
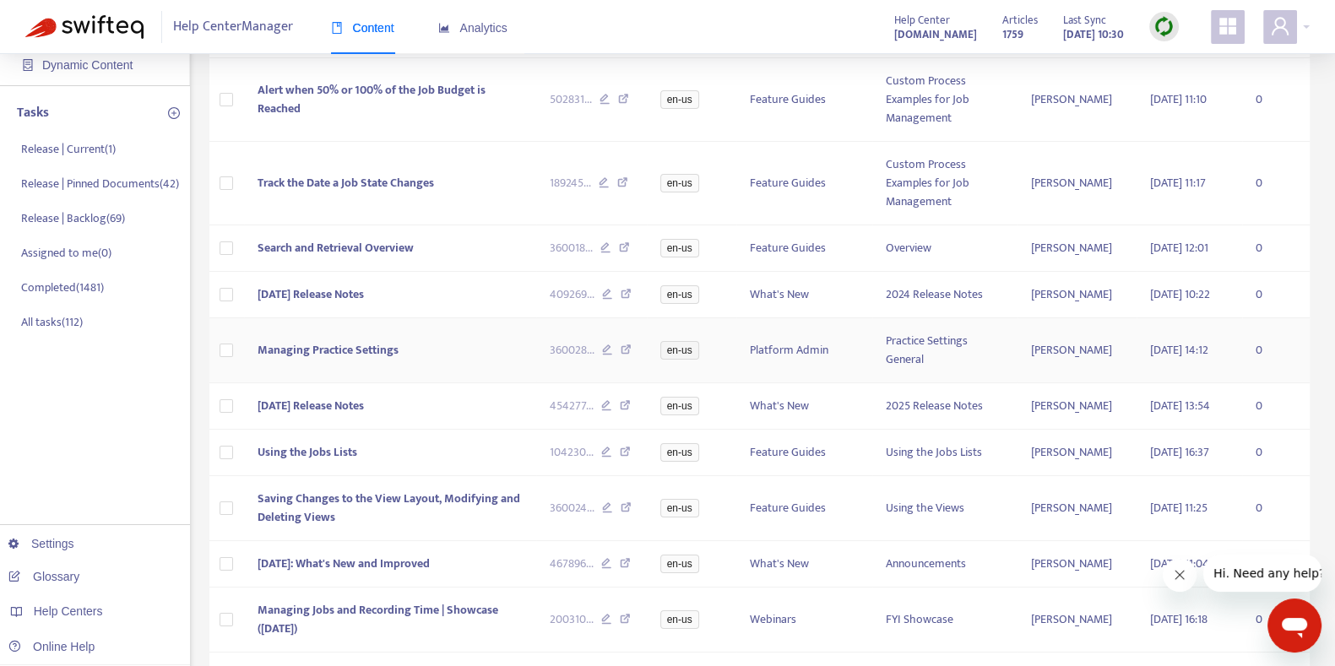
scroll to position [206, 0]
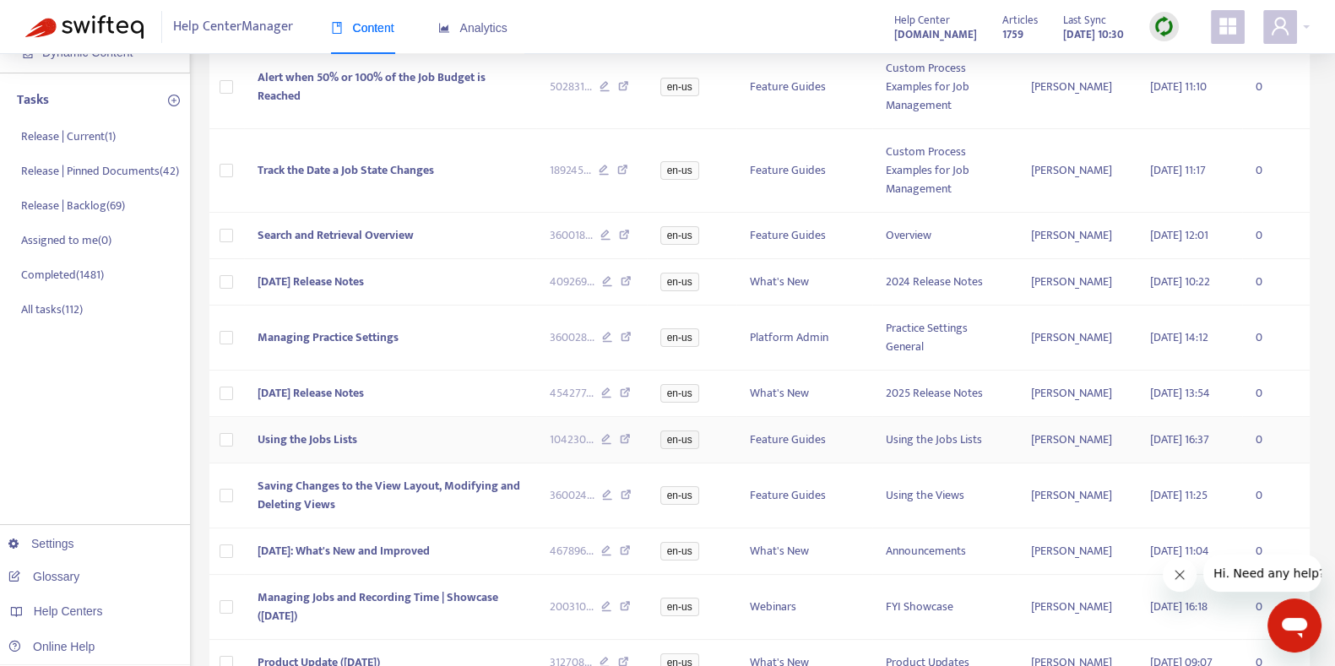
click at [611, 449] on icon at bounding box center [606, 441] width 11 height 15
click at [613, 505] on icon at bounding box center [607, 497] width 11 height 15
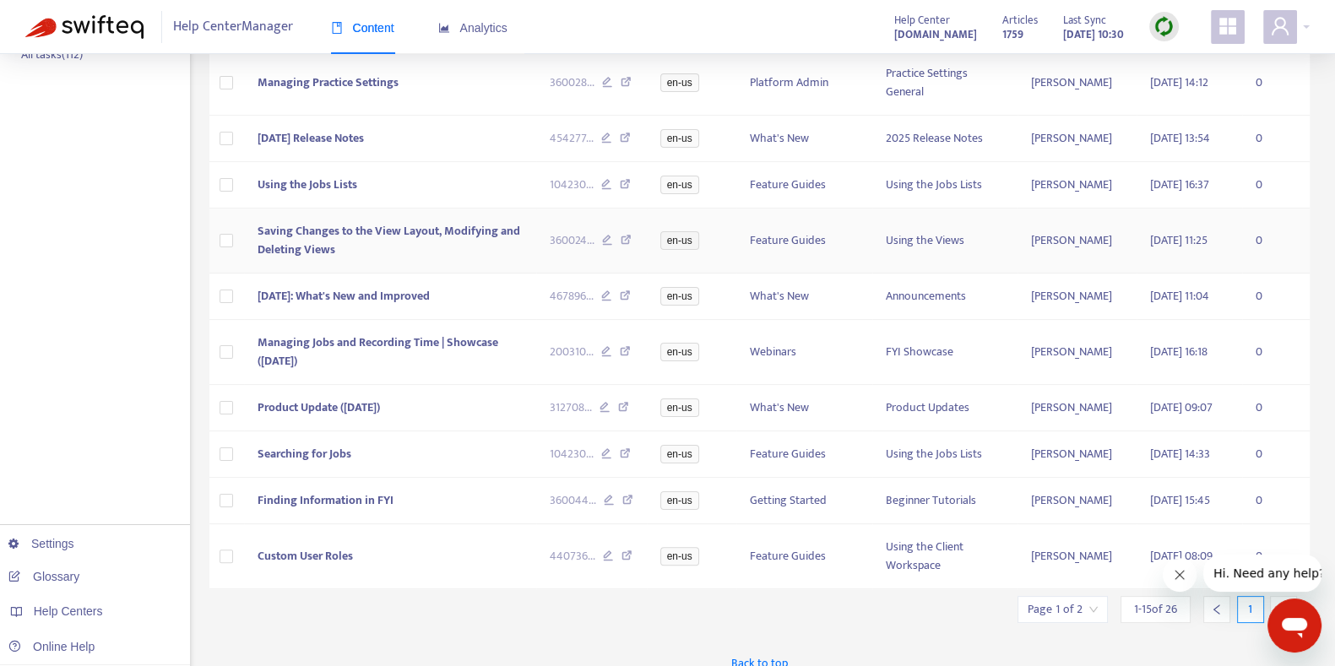
scroll to position [463, 0]
click at [612, 359] on icon at bounding box center [606, 351] width 11 height 15
click at [608, 461] on icon at bounding box center [606, 453] width 11 height 15
click at [615, 507] on icon at bounding box center [609, 499] width 11 height 15
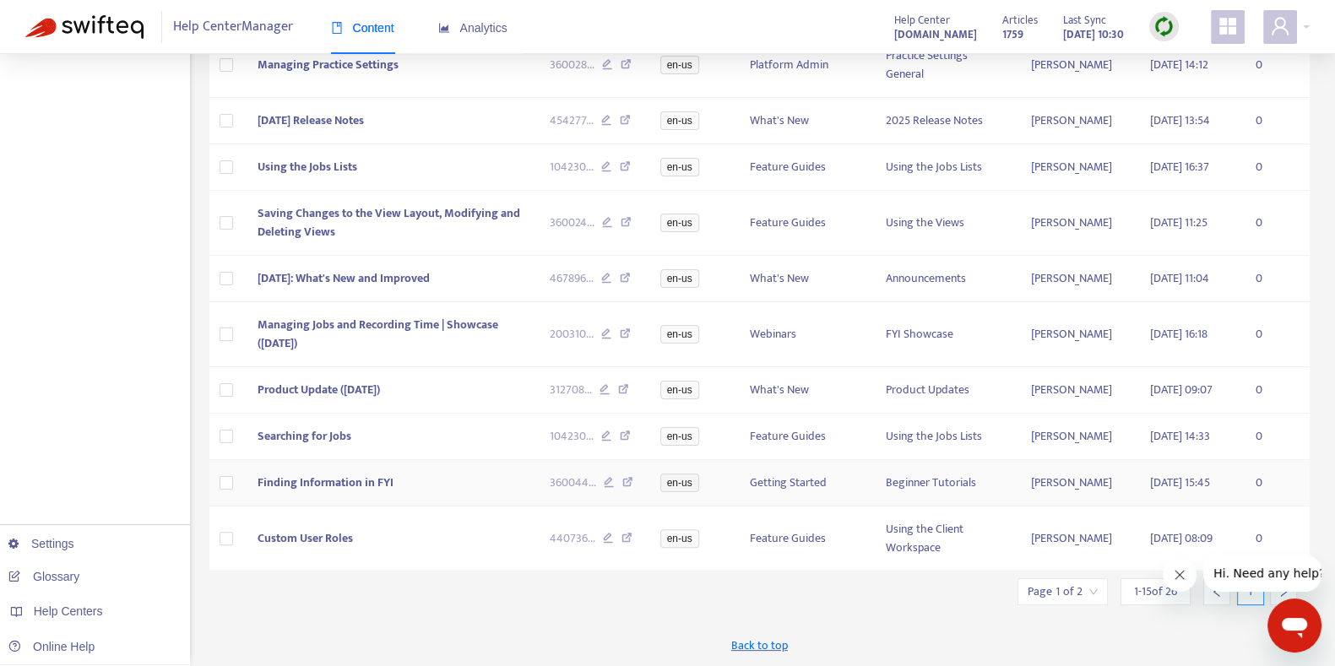
click at [615, 477] on icon at bounding box center [609, 484] width 11 height 15
click at [612, 534] on icon at bounding box center [608, 540] width 11 height 15
click at [1164, 563] on div at bounding box center [1179, 575] width 34 height 34
click at [1178, 571] on icon "Close message from company" at bounding box center [1179, 575] width 14 height 14
click at [1293, 583] on div at bounding box center [1283, 591] width 27 height 27
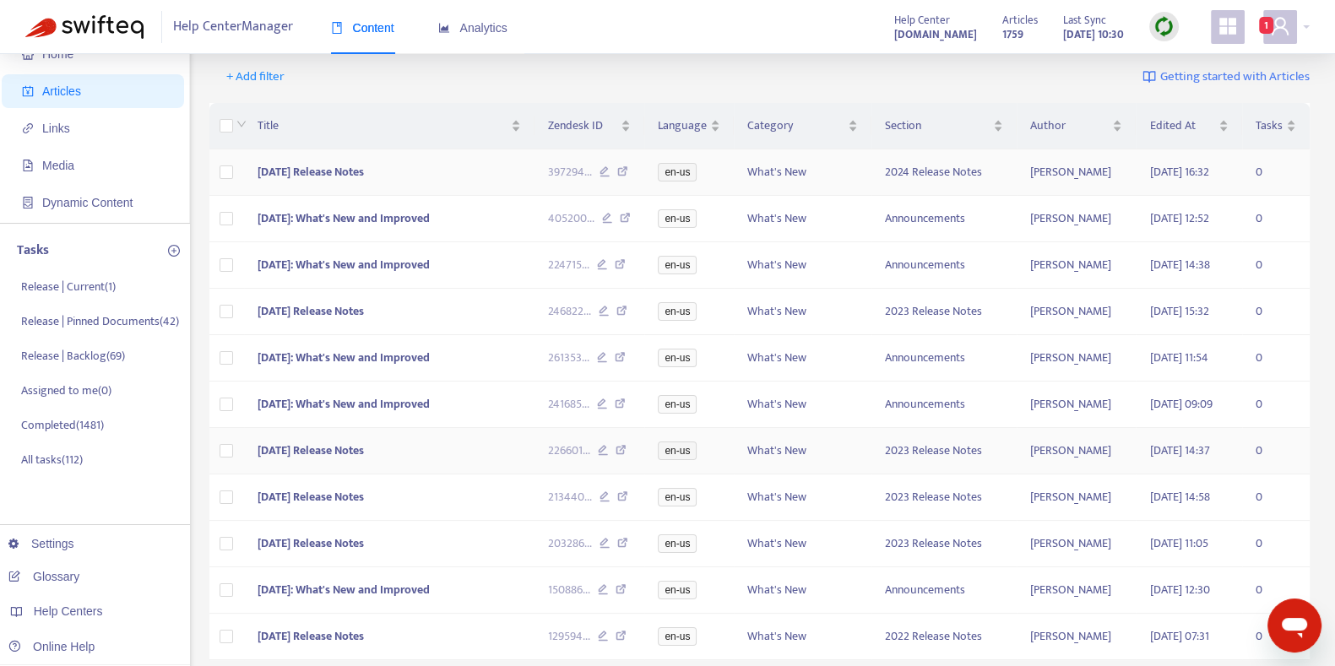
scroll to position [55, 0]
click at [610, 171] on icon at bounding box center [604, 174] width 11 height 15
click at [613, 226] on icon at bounding box center [607, 221] width 11 height 15
click at [608, 275] on icon at bounding box center [602, 267] width 11 height 15
click at [610, 322] on icon at bounding box center [604, 313] width 11 height 15
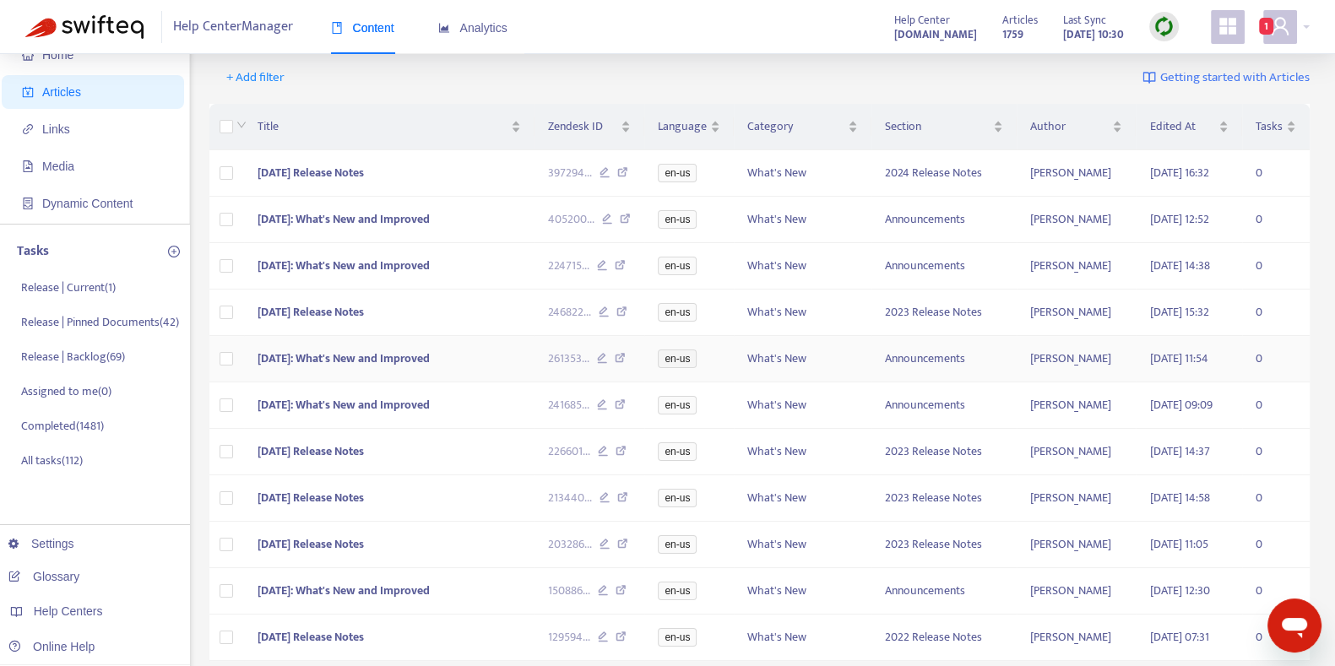
click at [608, 368] on icon at bounding box center [602, 360] width 11 height 15
click at [608, 414] on icon at bounding box center [602, 406] width 11 height 15
click at [609, 461] on icon at bounding box center [603, 453] width 11 height 15
click at [610, 507] on icon at bounding box center [604, 499] width 11 height 15
click at [610, 554] on icon at bounding box center [604, 546] width 11 height 15
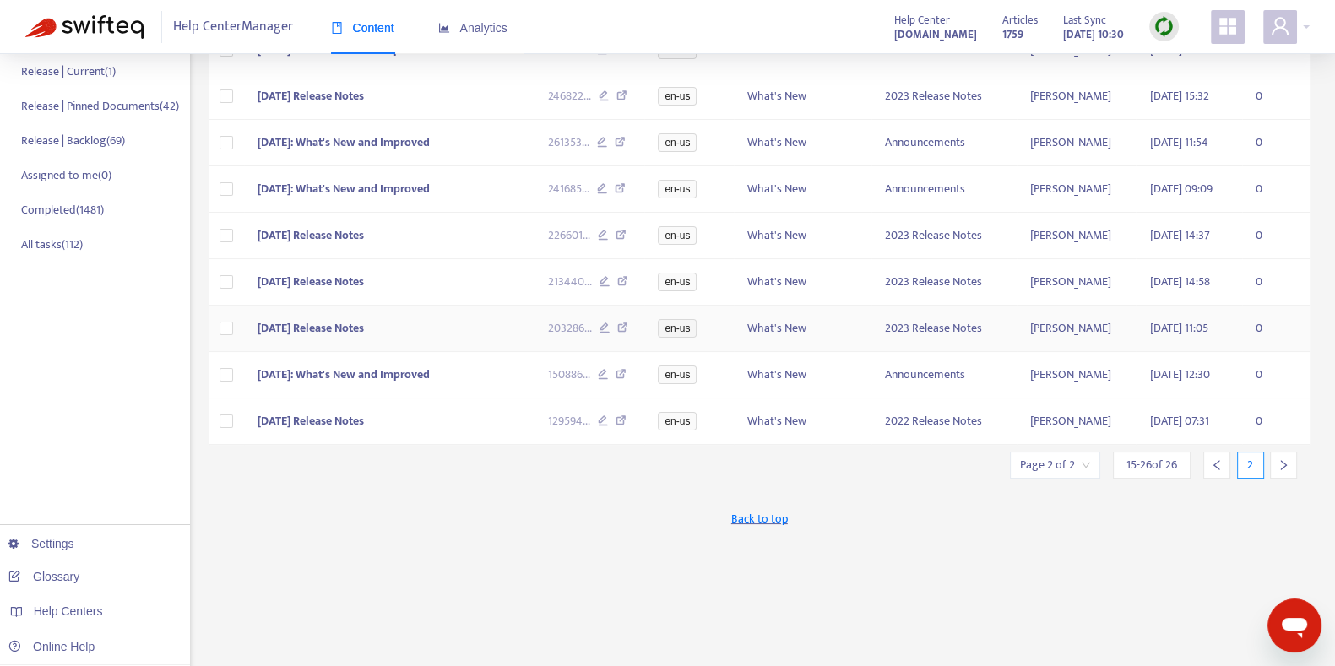
scroll to position [272, 0]
click at [609, 383] on icon at bounding box center [603, 375] width 11 height 15
click at [609, 430] on icon at bounding box center [603, 421] width 11 height 15
